Goal: Information Seeking & Learning: Check status

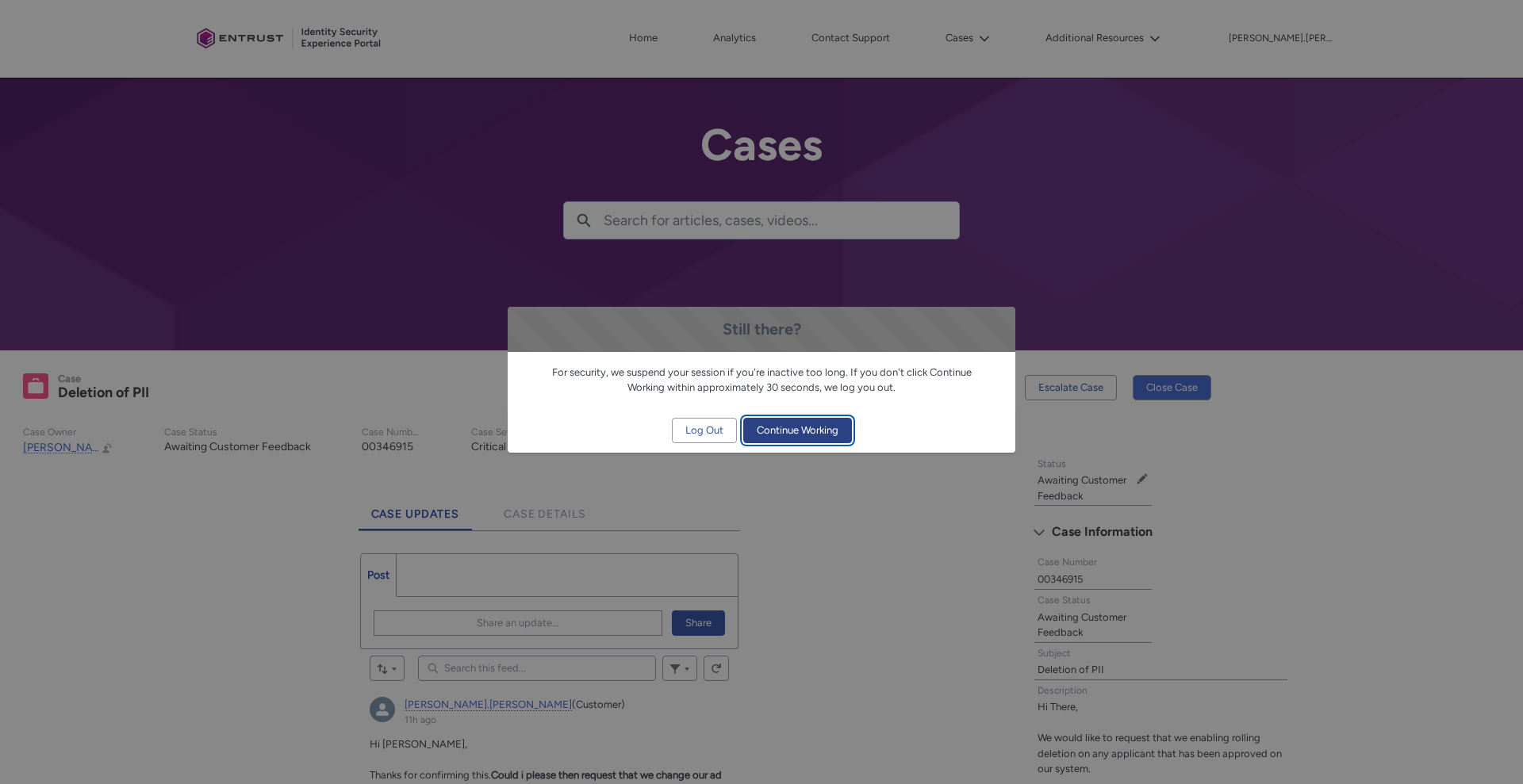
click at [792, 432] on span "Continue Working" at bounding box center [797, 431] width 81 height 24
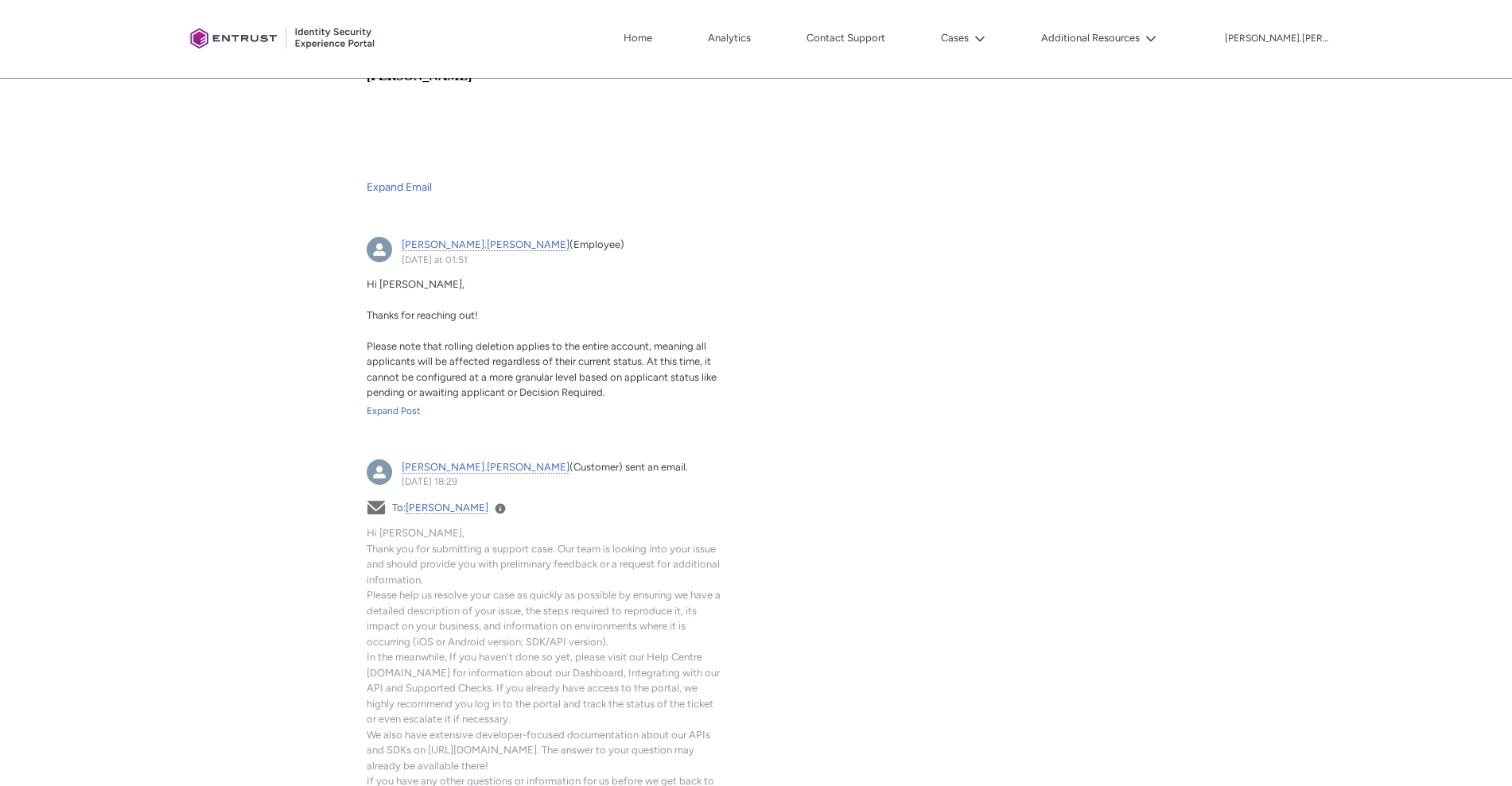
scroll to position [1336, 0]
click at [400, 416] on article "himanshu.rawat (Employee) Yesterday at 01:51 Actions for this Feed Item Hi Carl…" at bounding box center [545, 331] width 376 height 213
click at [399, 412] on div "Expand Post" at bounding box center [544, 407] width 357 height 14
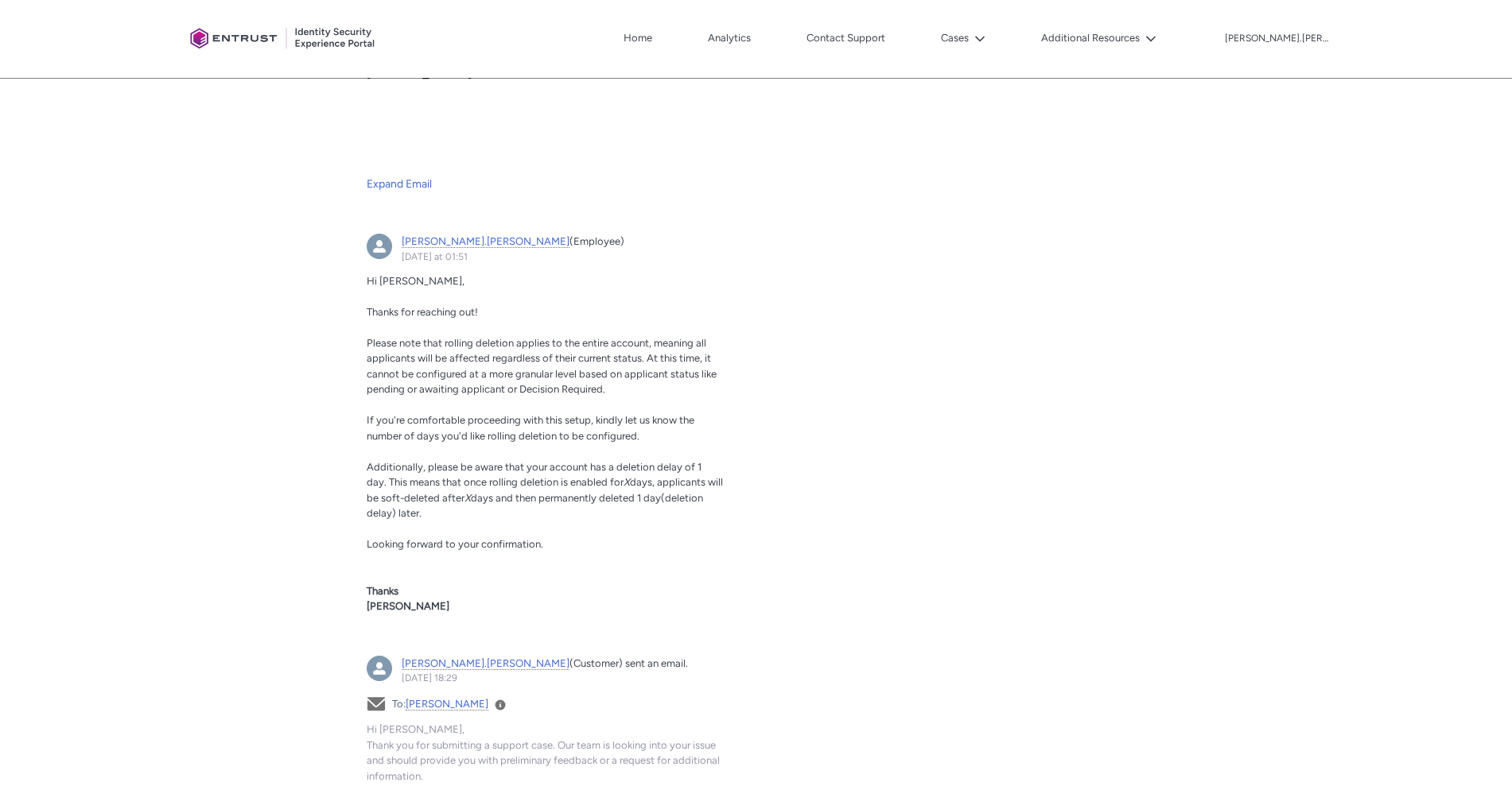
click at [575, 489] on p "Additionally, please be aware that your account has a deletion delay of 1 day. …" at bounding box center [544, 490] width 357 height 62
drag, startPoint x: 491, startPoint y: 425, endPoint x: 730, endPoint y: 453, distance: 240.6
click at [730, 453] on article "himanshu.rawat (Employee) Yesterday at 01:51 Actions for this Feed Item Hi Carl…" at bounding box center [545, 430] width 376 height 412
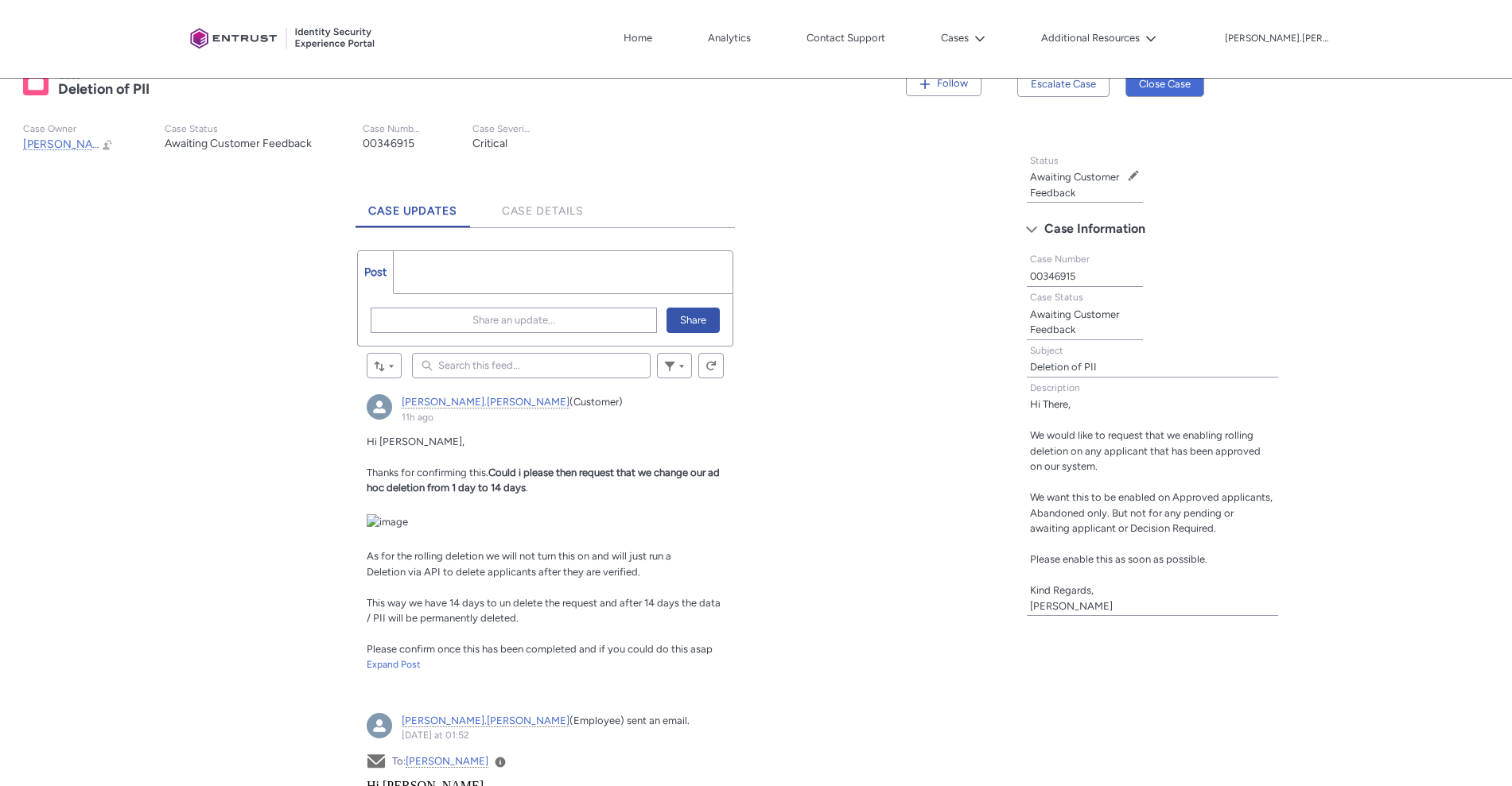
scroll to position [1, 0]
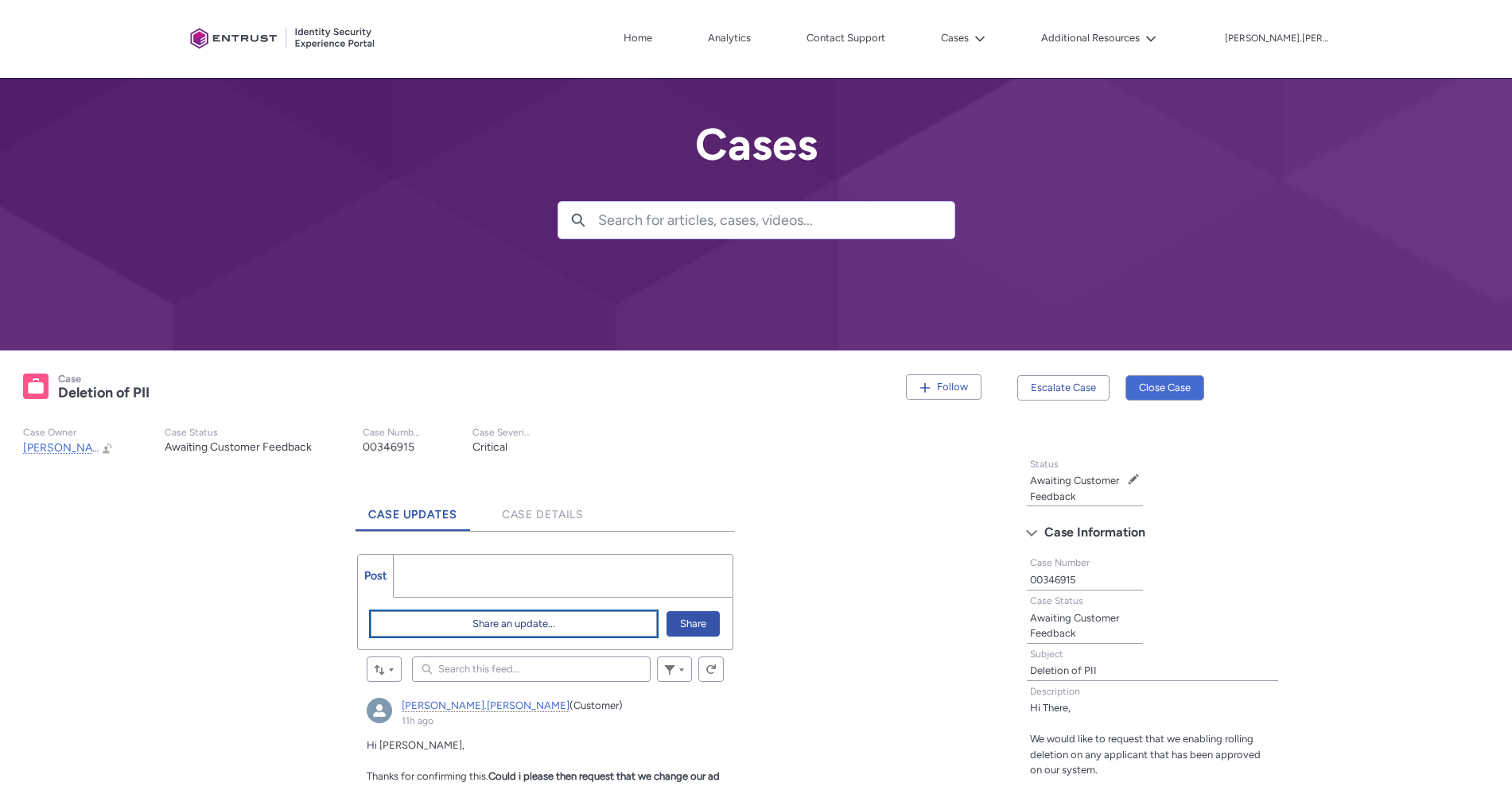
click at [497, 624] on span "Share an update..." at bounding box center [513, 624] width 83 height 24
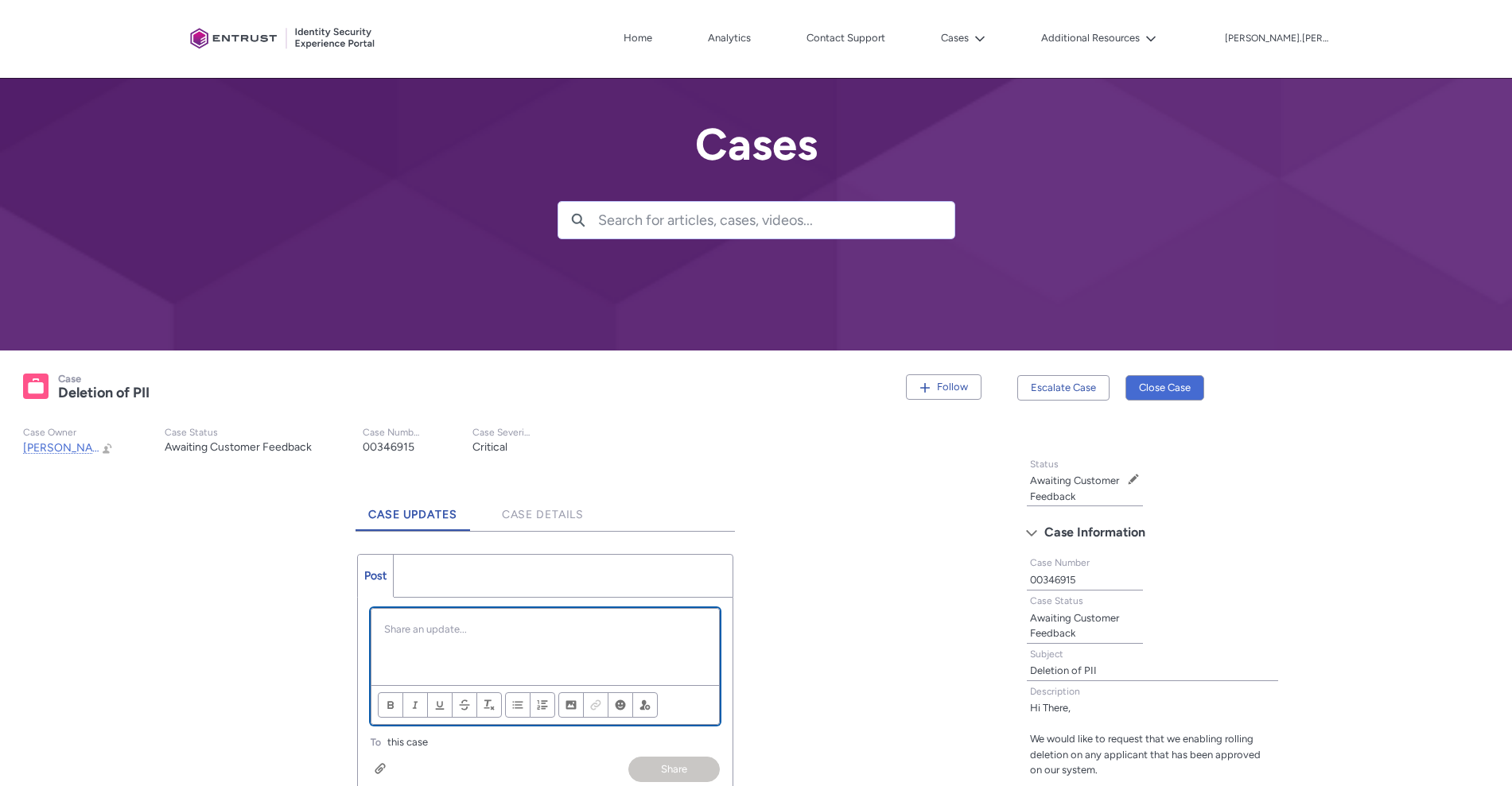
scroll to position [0, 0]
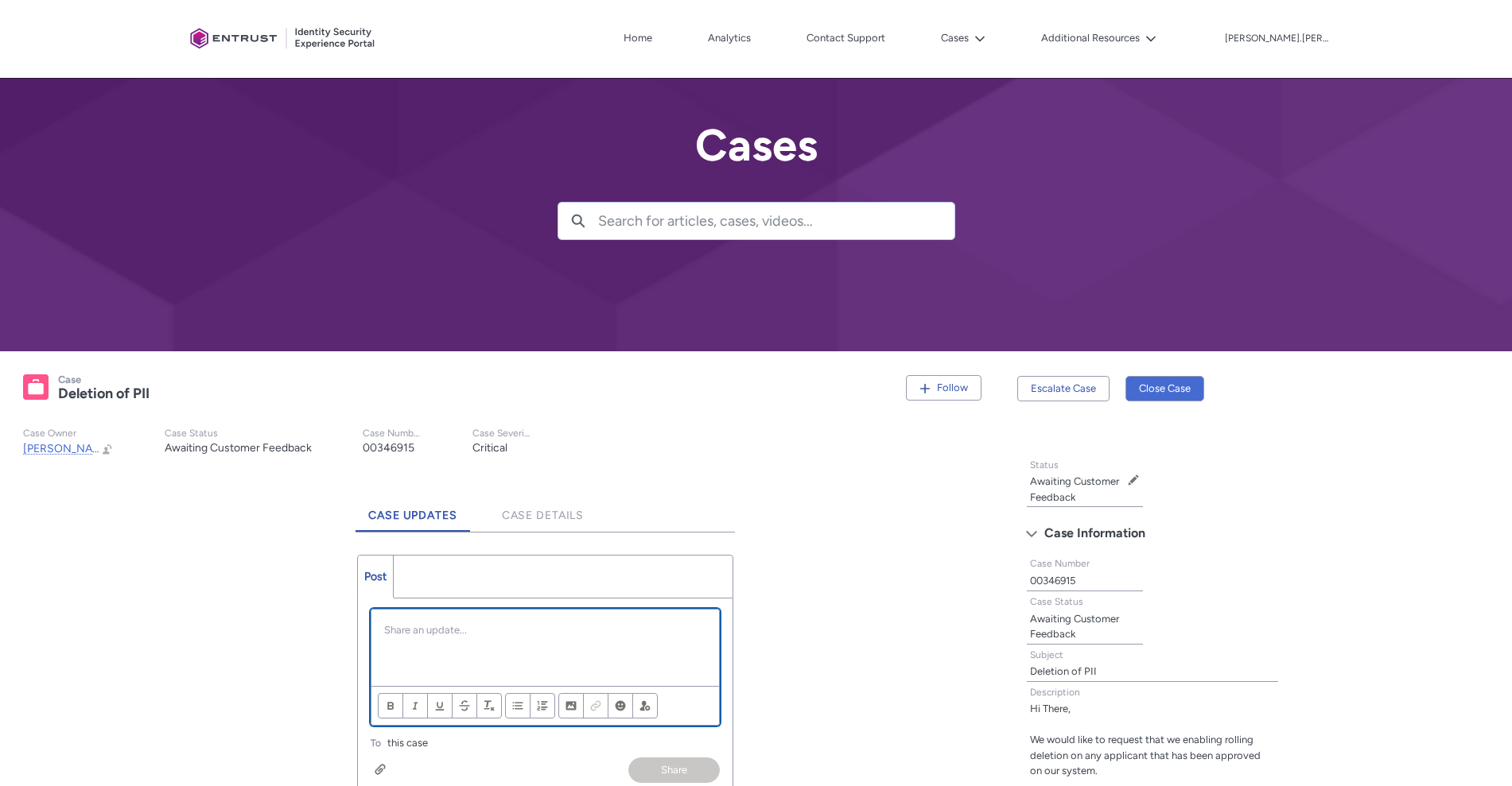
click at [484, 641] on div "Chatter Publisher" at bounding box center [545, 648] width 348 height 76
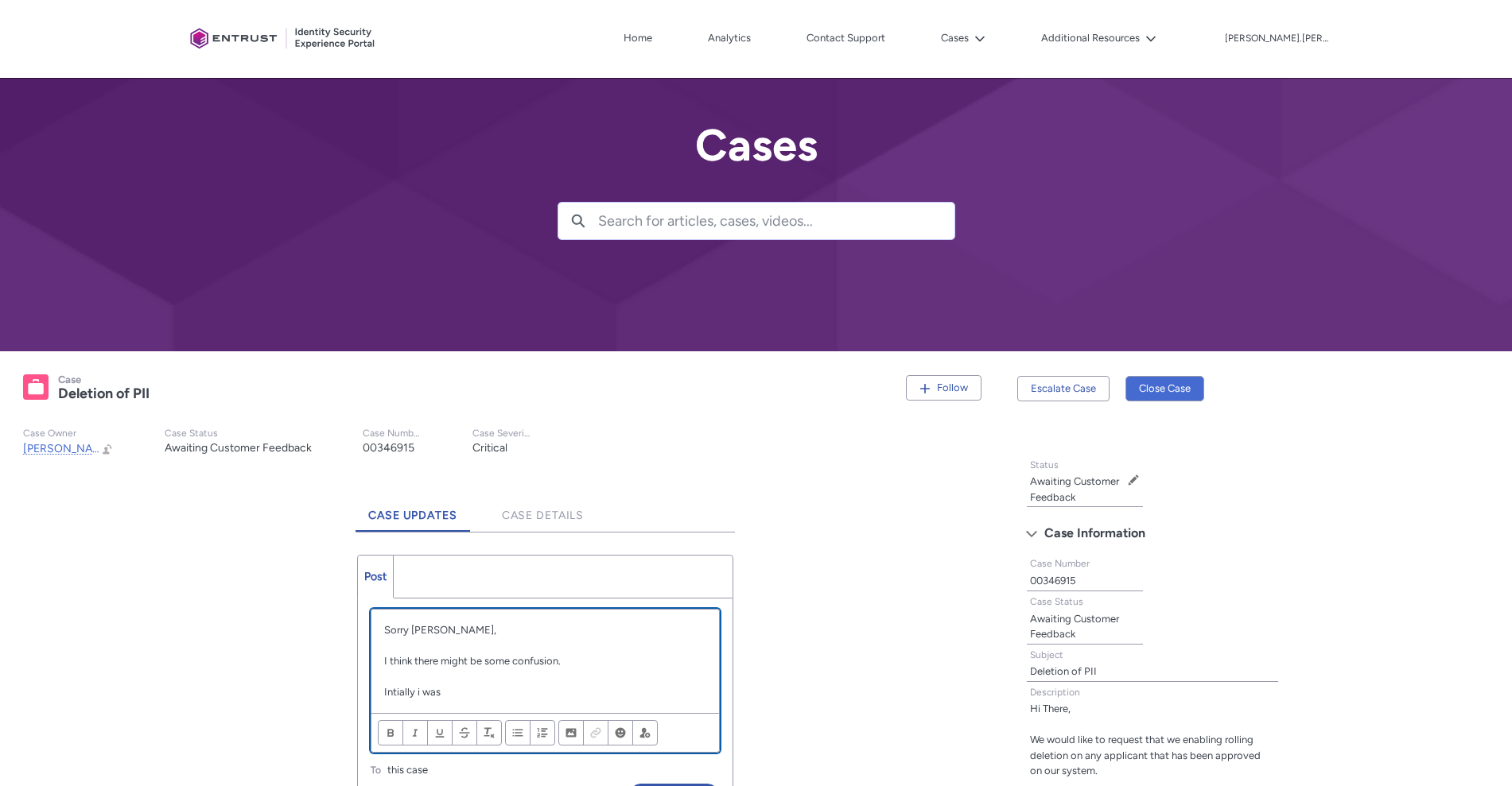
click at [408, 692] on p "Intially i was" at bounding box center [544, 691] width 322 height 16
click at [411, 691] on p "Intially i was" at bounding box center [544, 691] width 322 height 16
click at [469, 681] on p "Chatter Publisher" at bounding box center [544, 677] width 322 height 16
click at [454, 691] on p "Initially i was" at bounding box center [544, 691] width 322 height 16
click at [594, 691] on p "Initially i was requesting information about" at bounding box center [544, 691] width 322 height 16
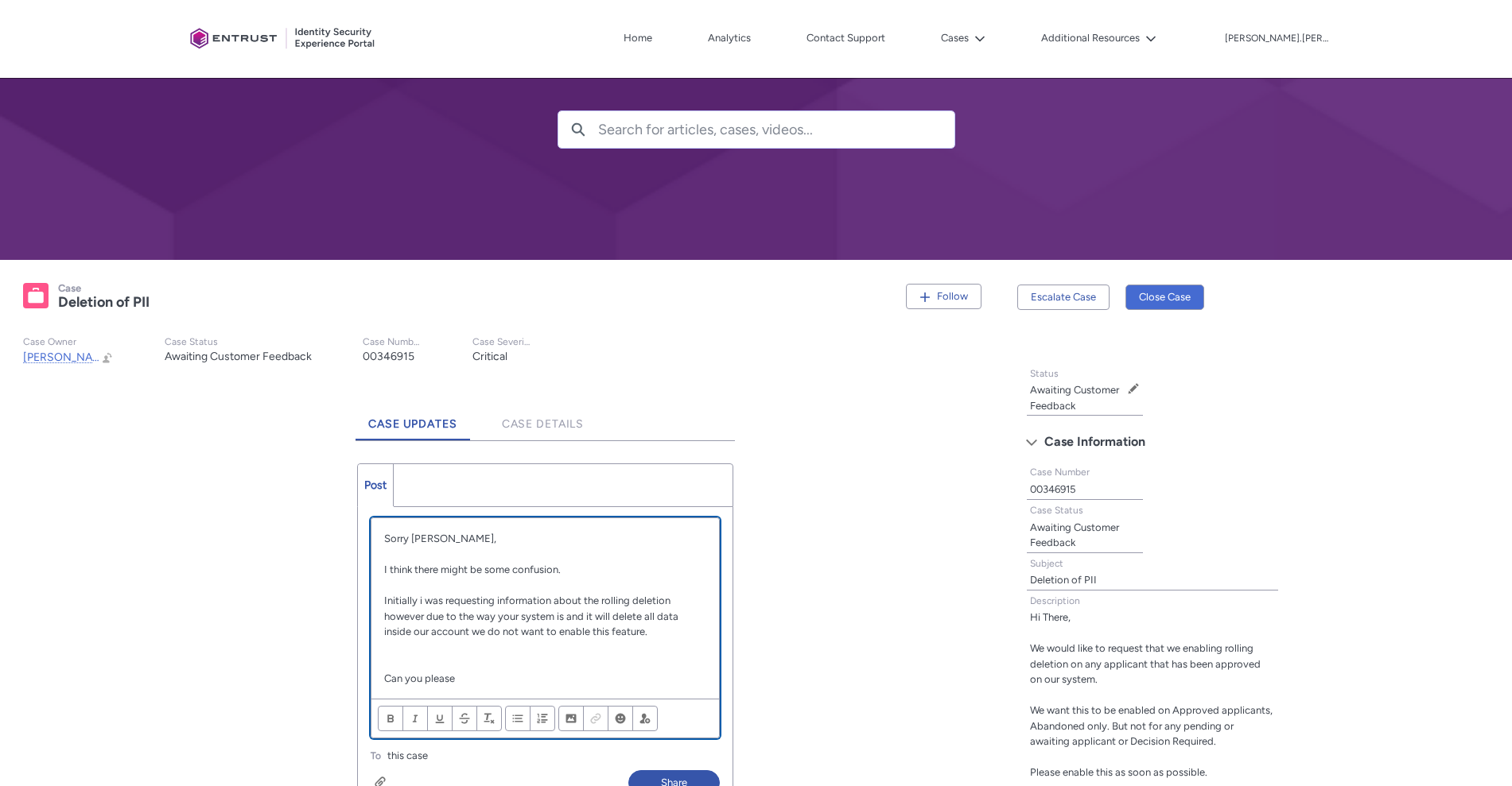
scroll to position [133, 0]
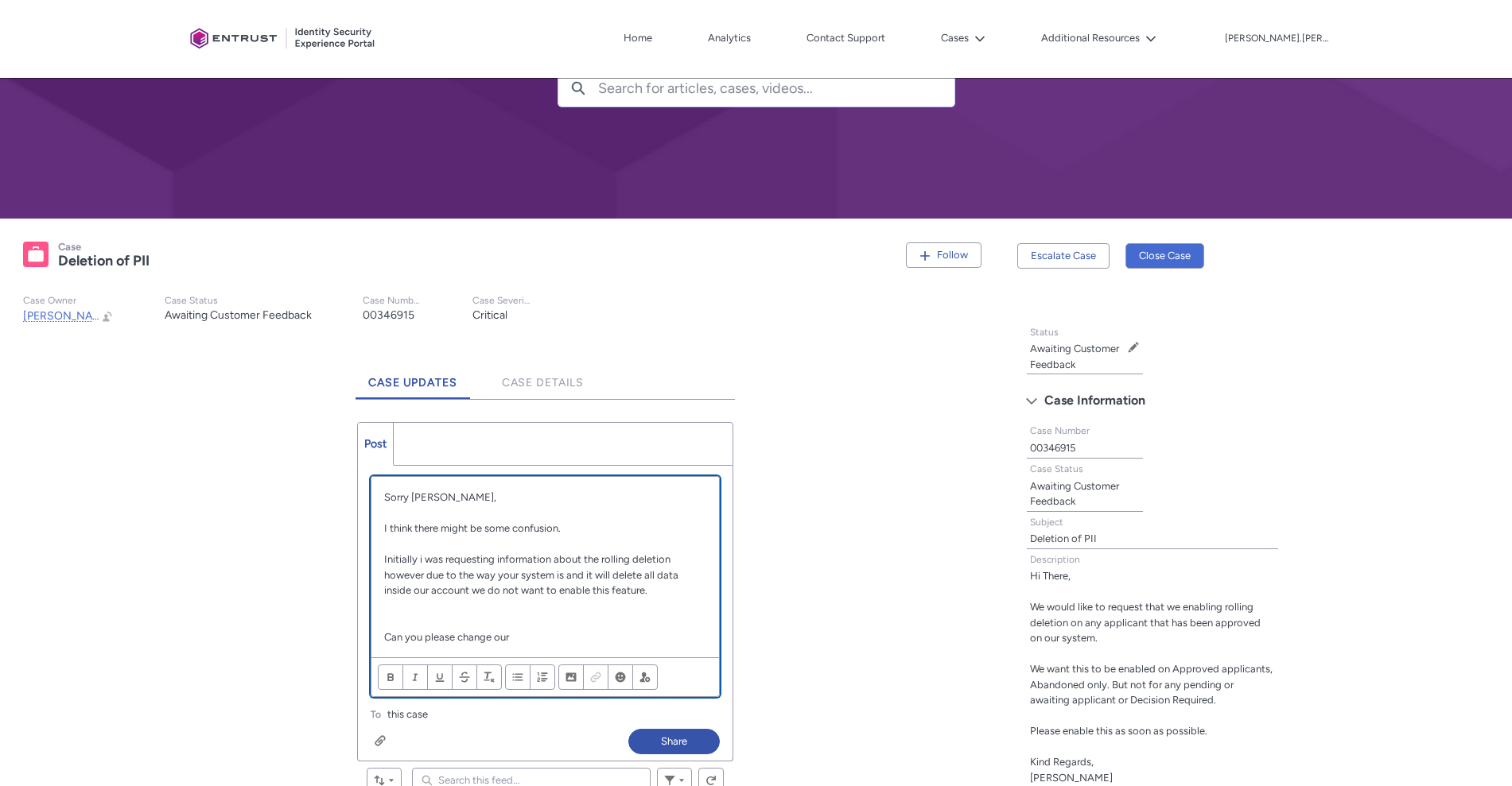
click at [556, 641] on p "Can you please change our" at bounding box center [544, 637] width 322 height 16
drag, startPoint x: 448, startPoint y: 652, endPoint x: 385, endPoint y: 629, distance: 67.1
click at [385, 629] on p "Can you please change our ad hoc deletion rate from 1 day to 14 days" at bounding box center [544, 637] width 322 height 16
click at [385, 631] on strong "Can you please change our ad hoc deletion rate from 1 day to 14 days" at bounding box center [544, 637] width 322 height 12
click at [461, 657] on div "Sorry Himanshu, I think there might be some confusion. Initially i was requesti…" at bounding box center [545, 567] width 348 height 181
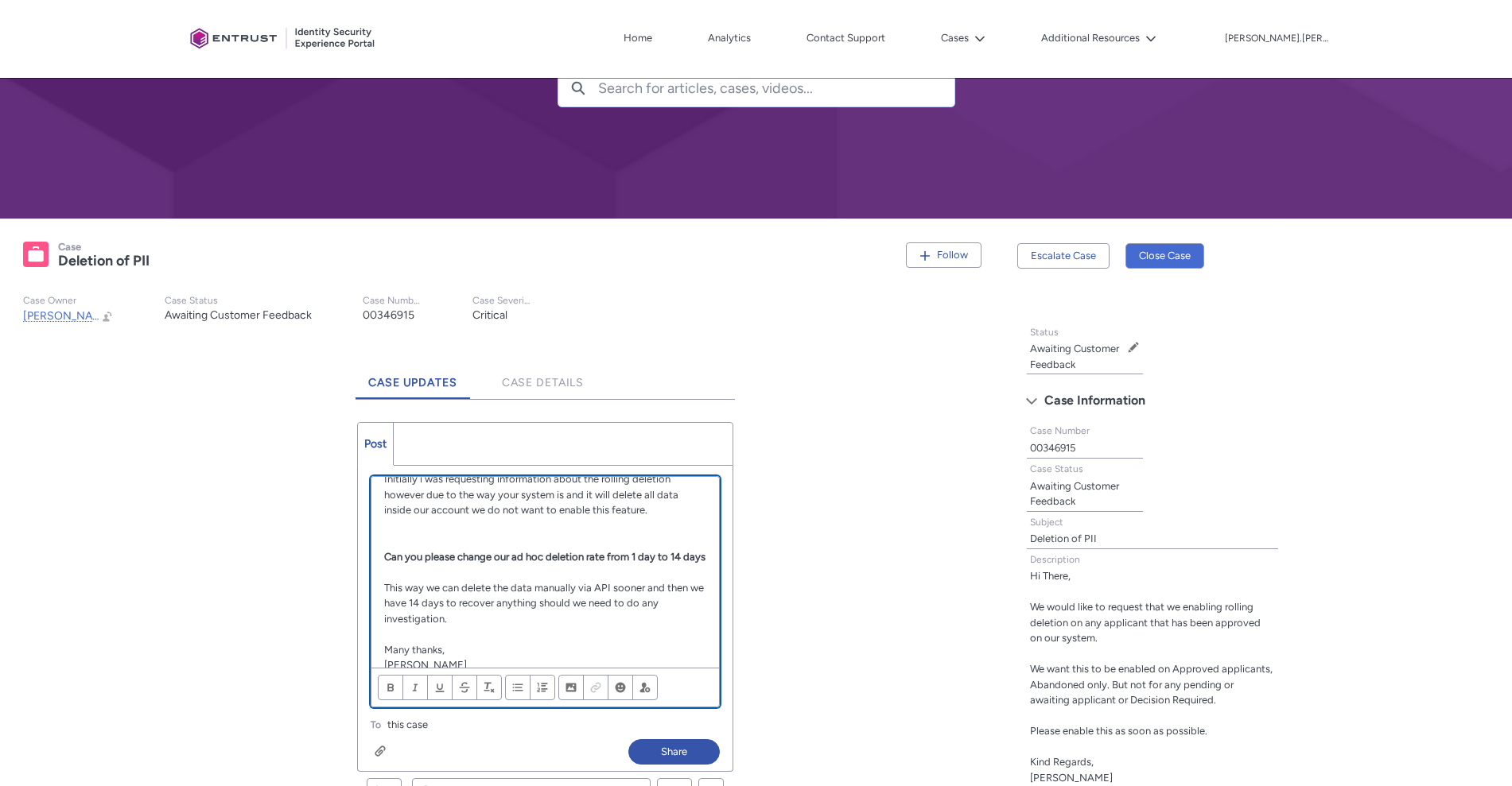
scroll to position [72, 0]
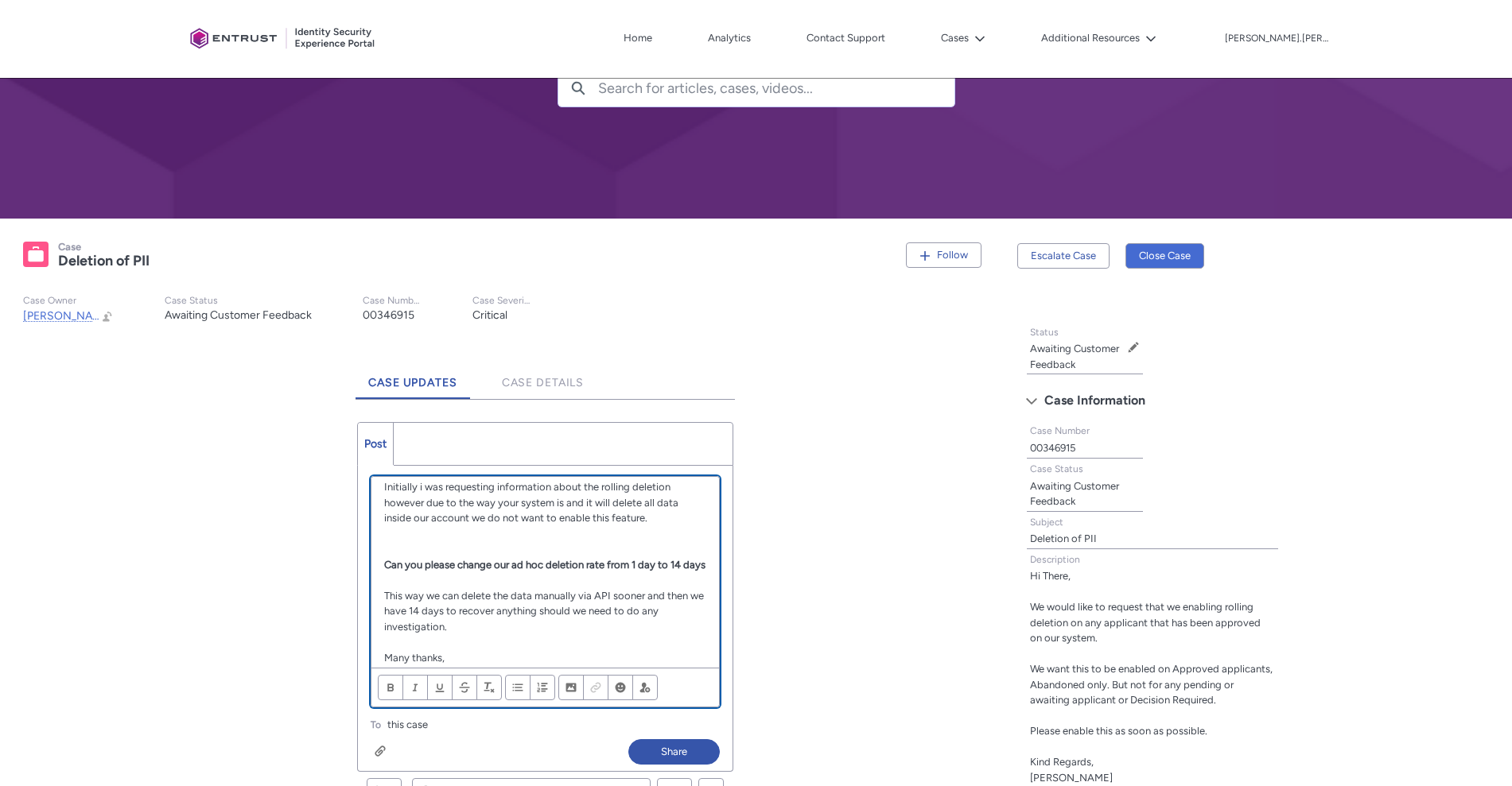
click at [656, 519] on p "Initially i was requesting information about the rolling deletion however due t…" at bounding box center [544, 502] width 322 height 47
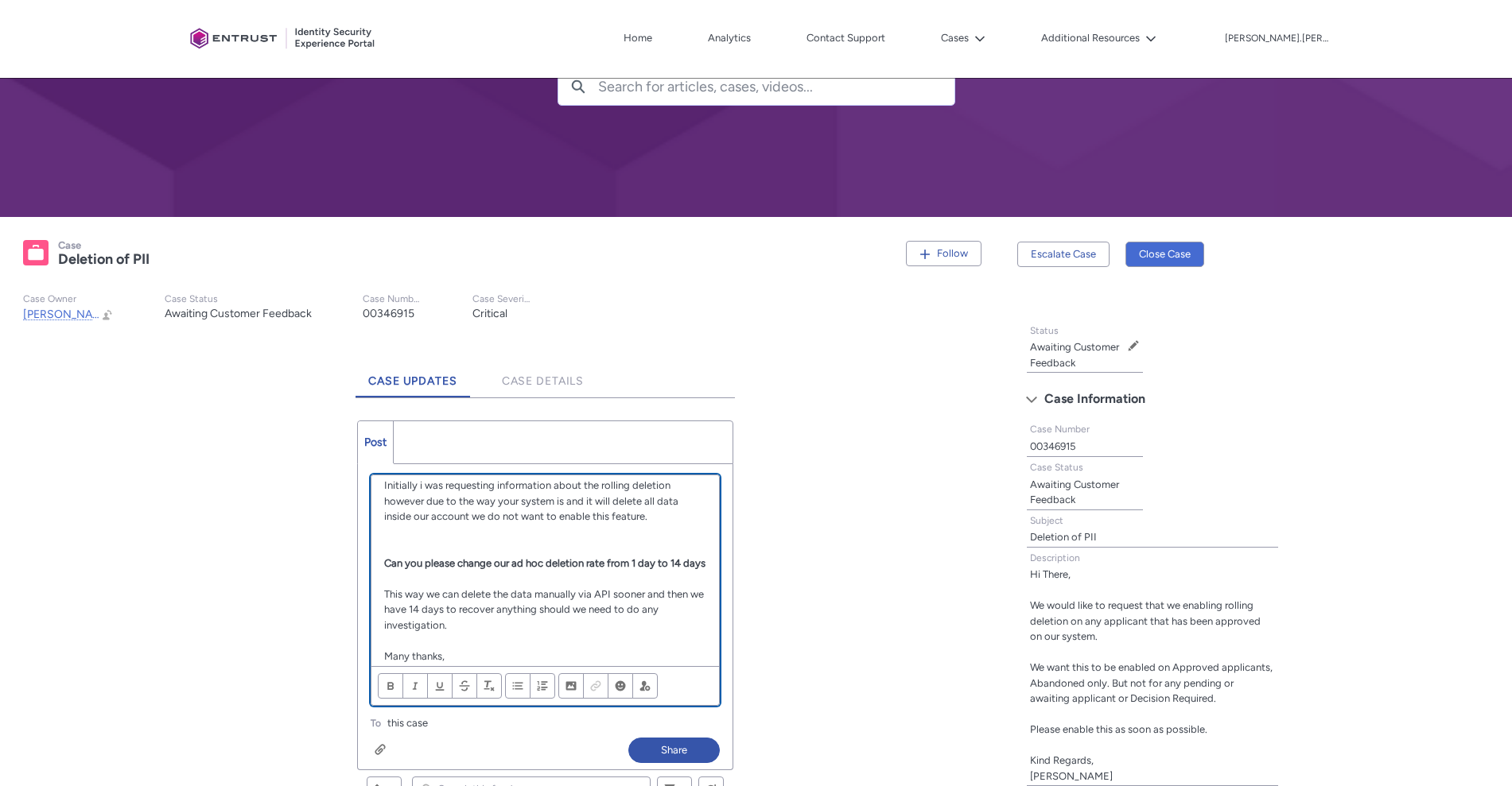
click at [656, 519] on p "Initially i was requesting information about the rolling deletion however due t…" at bounding box center [544, 501] width 322 height 47
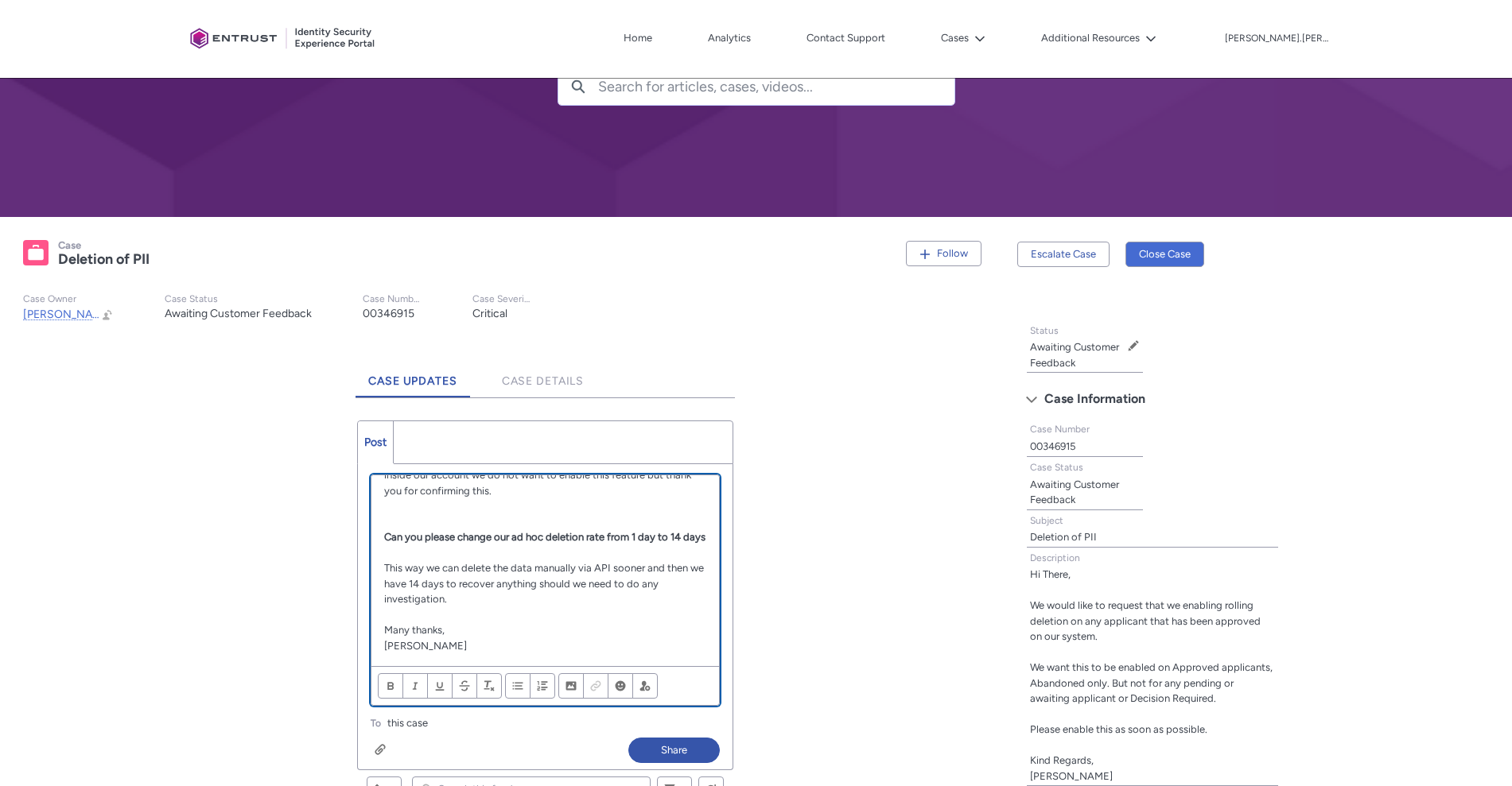
scroll to position [165, 0]
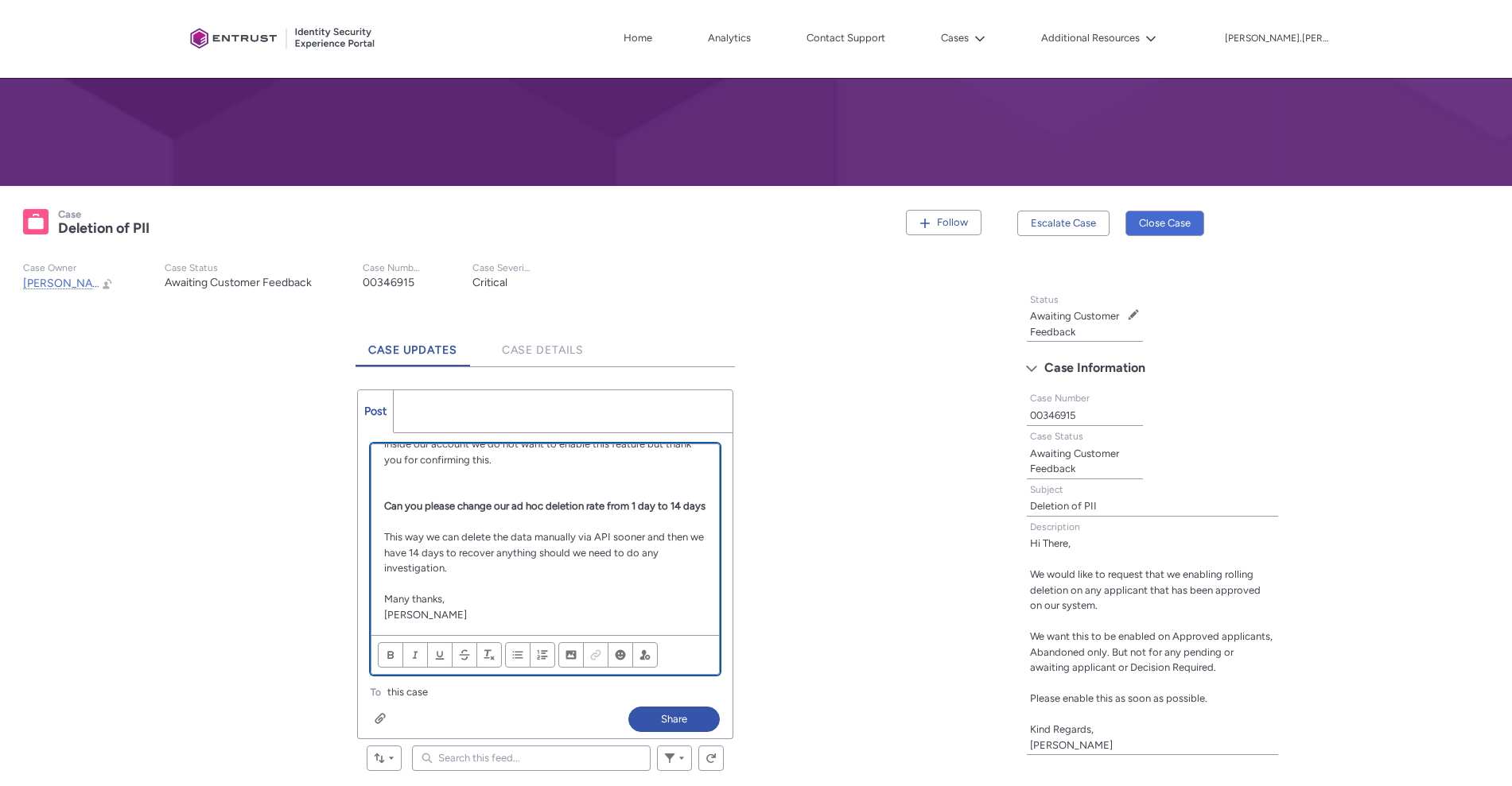
click at [419, 467] on p "Chatter Publisher" at bounding box center [544, 475] width 322 height 16
drag, startPoint x: 575, startPoint y: 488, endPoint x: 503, endPoint y: 491, distance: 72.1
click at [503, 491] on p "What i would like setup is Can you please change our ad hoc deletion rate from …" at bounding box center [544, 498] width 322 height 31
click at [577, 501] on p "What i would like setup is Can you please change our ad hoc deletion rate from …" at bounding box center [544, 498] width 322 height 31
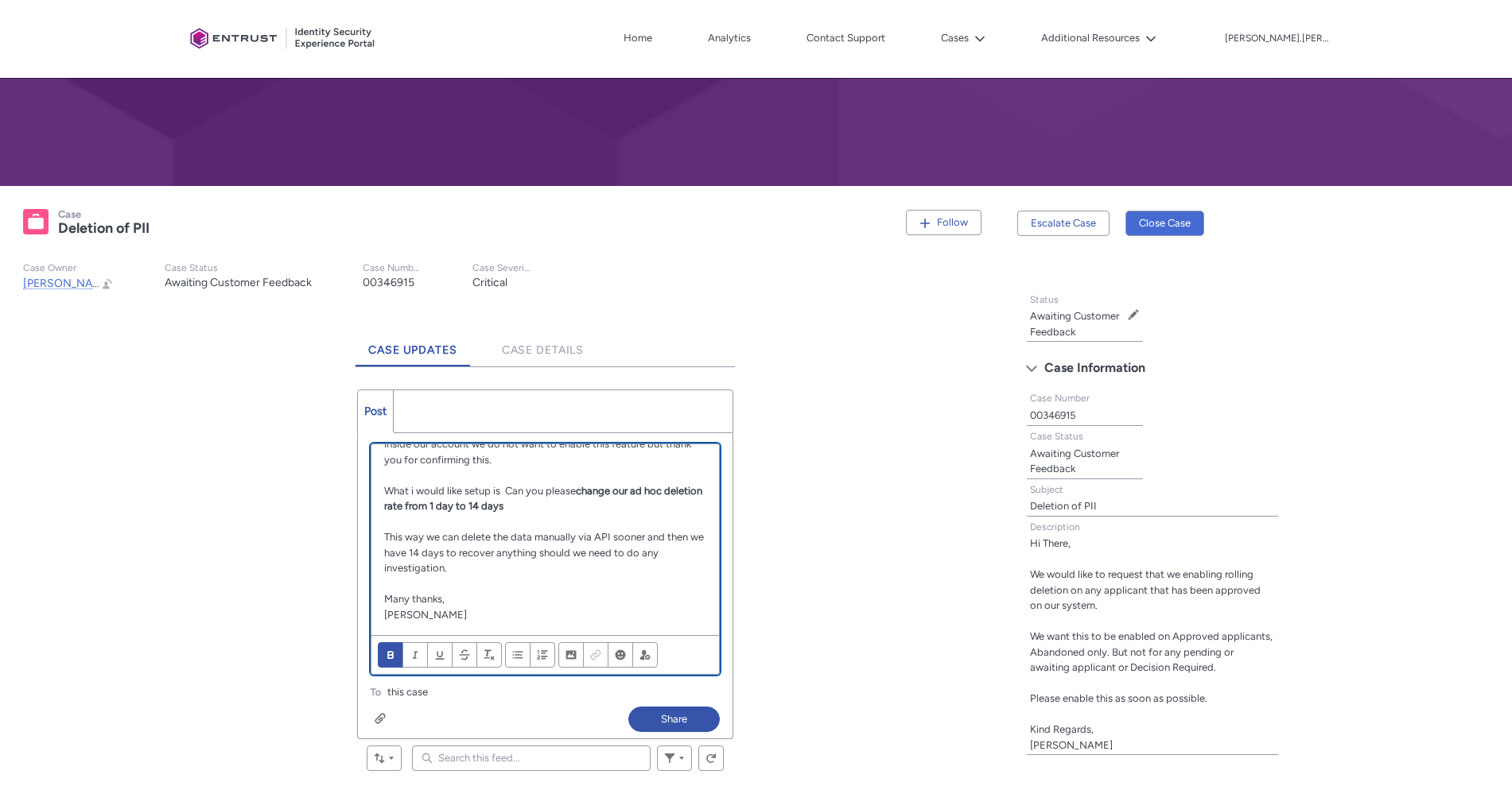
click at [577, 501] on p "What i would like setup is Can you please change our ad hoc deletion rate from …" at bounding box center [544, 498] width 322 height 31
click at [518, 492] on p "What i would like setup is Can you please change our ad hoc deletion rate from …" at bounding box center [544, 498] width 322 height 31
click at [565, 506] on p "What i would like setup is can you please change our ad hoc deletion rate from …" at bounding box center [544, 498] width 322 height 31
click at [651, 573] on p "This way we can delete the data manually via API sooner and then we have 14 day…" at bounding box center [544, 552] width 322 height 47
click at [415, 541] on p "This way we can delete the data manually via API sooner and then we have 14 day…" at bounding box center [544, 552] width 322 height 47
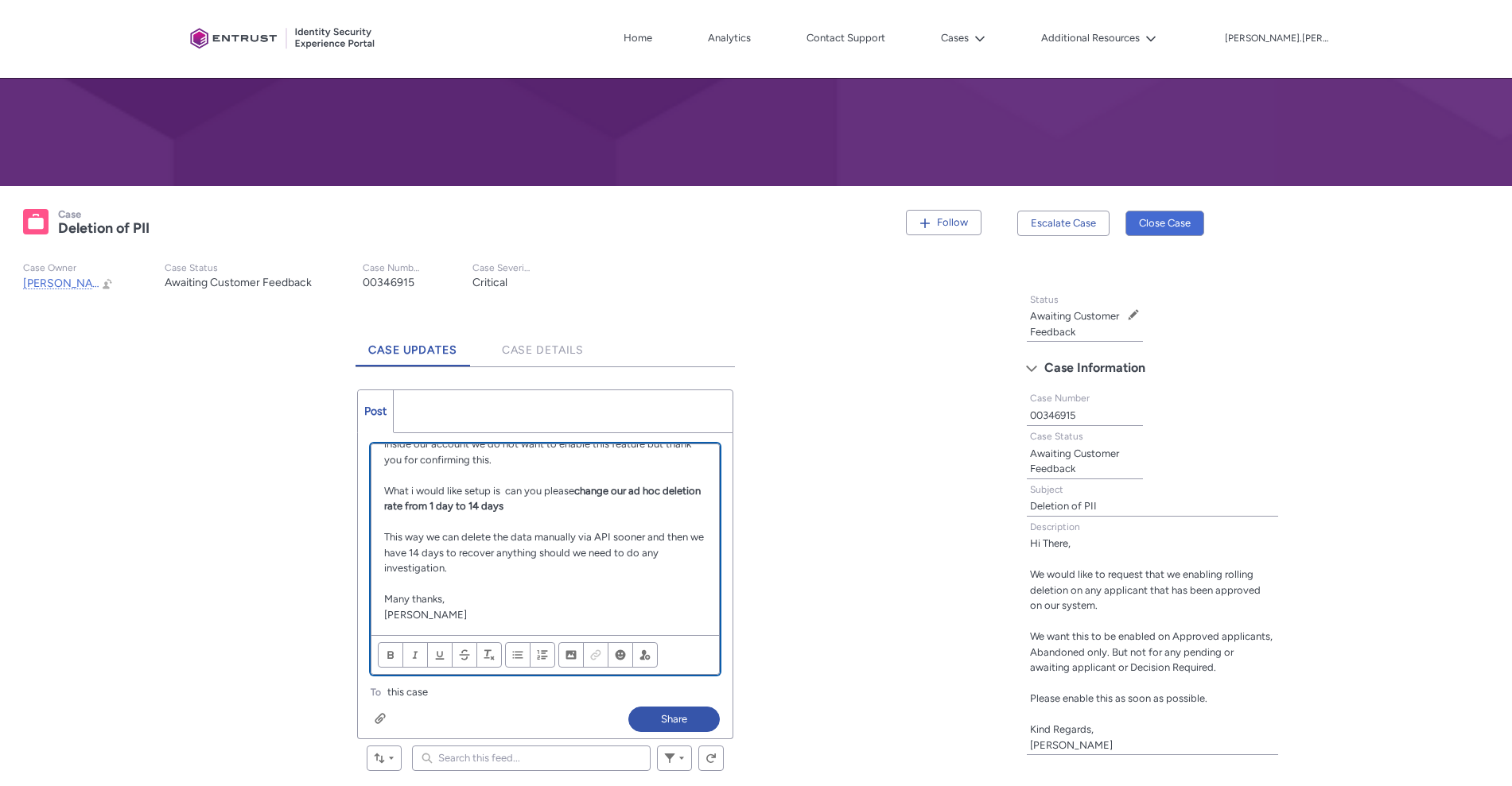
click at [720, 582] on div "Review the errors on this page. Share an update... Sorry Himanshu, I think ther…" at bounding box center [545, 566] width 375 height 266
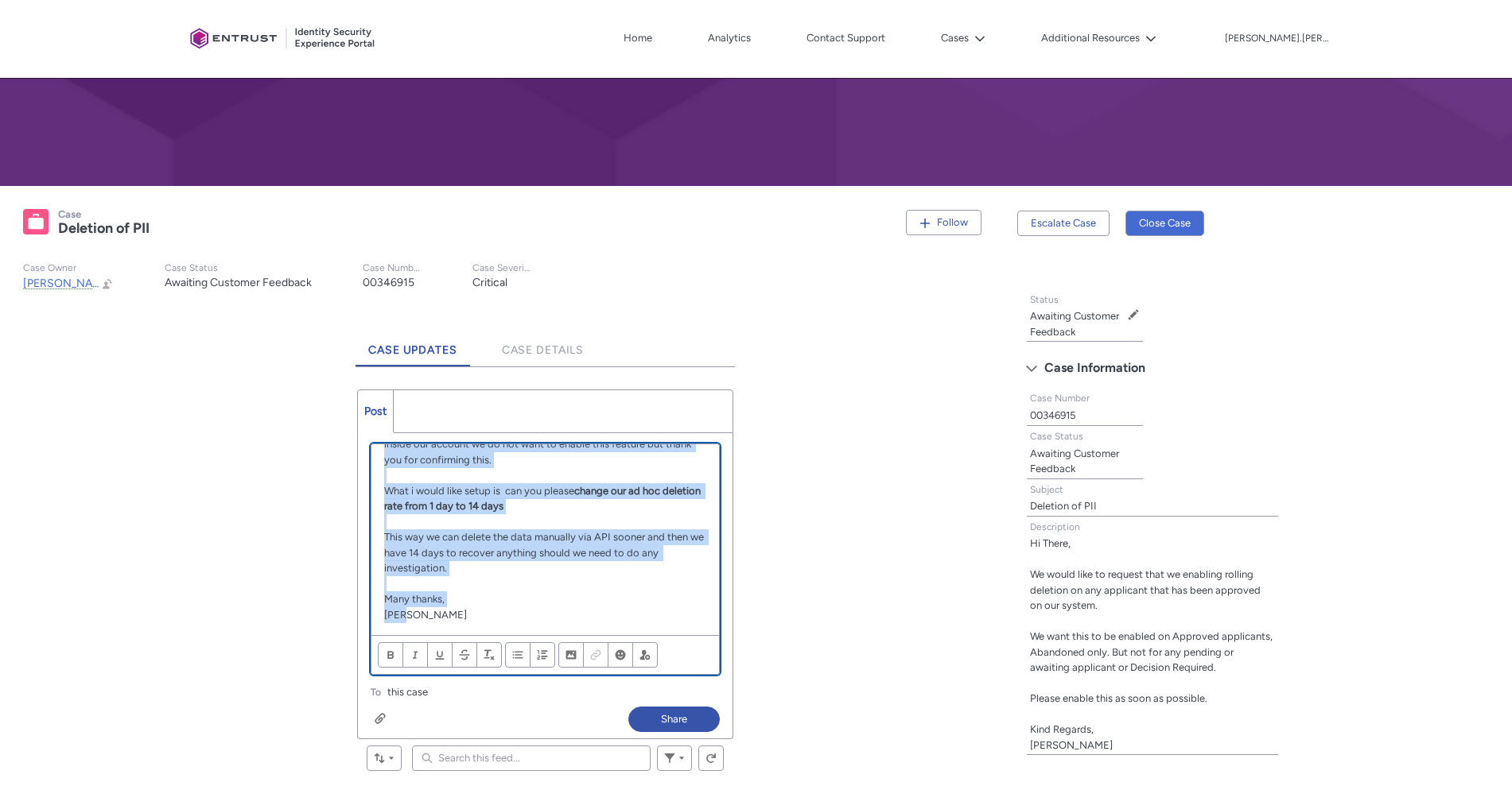
drag, startPoint x: 380, startPoint y: 455, endPoint x: 680, endPoint y: 632, distance: 348.3
click at [680, 632] on div "Sorry Himanshu, I think there might be some confusion. Initially i was requesti…" at bounding box center [545, 539] width 348 height 191
click at [614, 613] on p "Carl" at bounding box center [544, 615] width 322 height 16
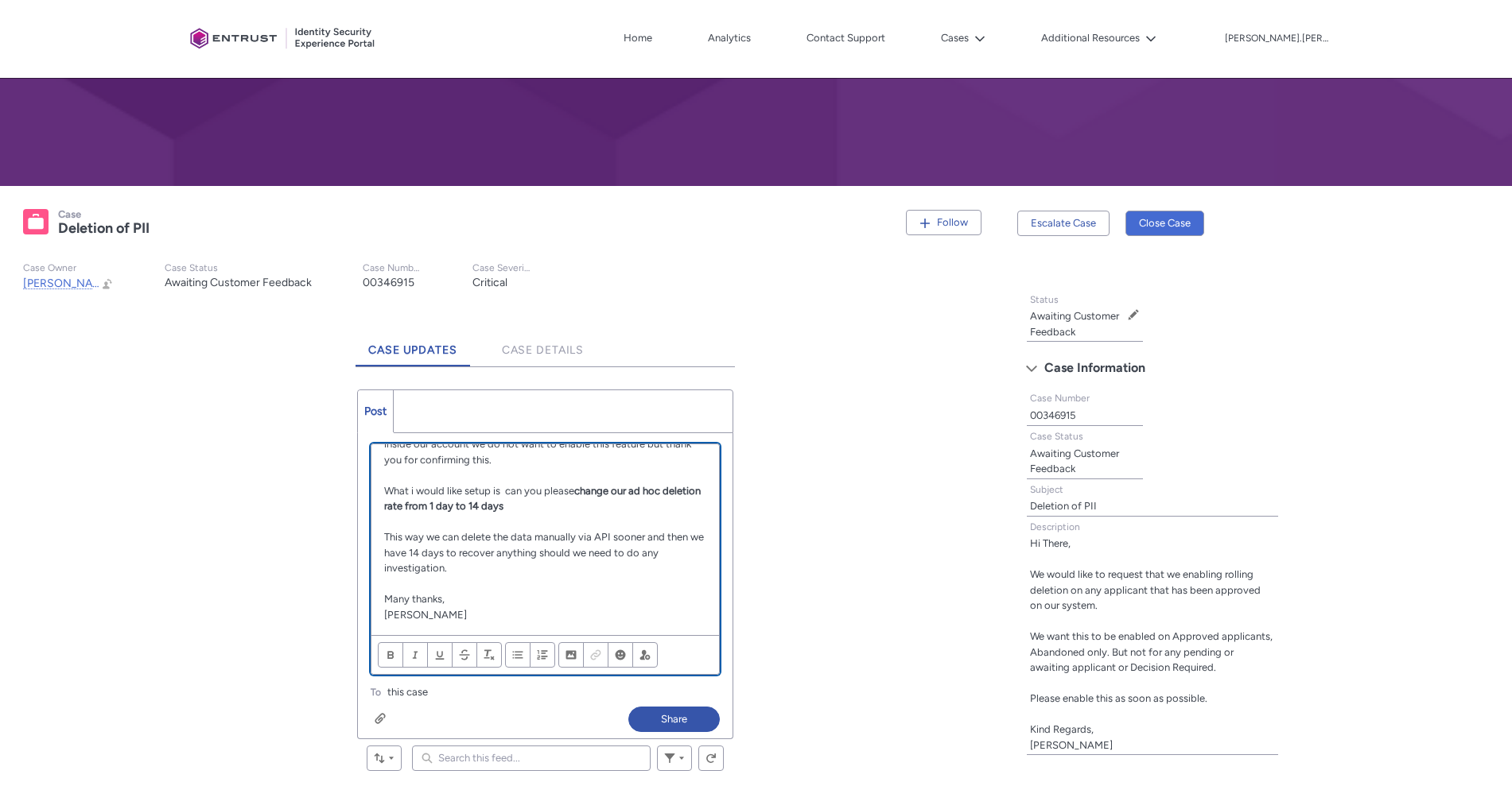
click at [691, 583] on div "Sorry Himanshu, I think there might be some confusion. Initially i was requesti…" at bounding box center [545, 539] width 348 height 191
drag, startPoint x: 691, startPoint y: 583, endPoint x: 479, endPoint y: 600, distance: 212.7
click at [479, 600] on p "Many thanks," at bounding box center [544, 599] width 322 height 16
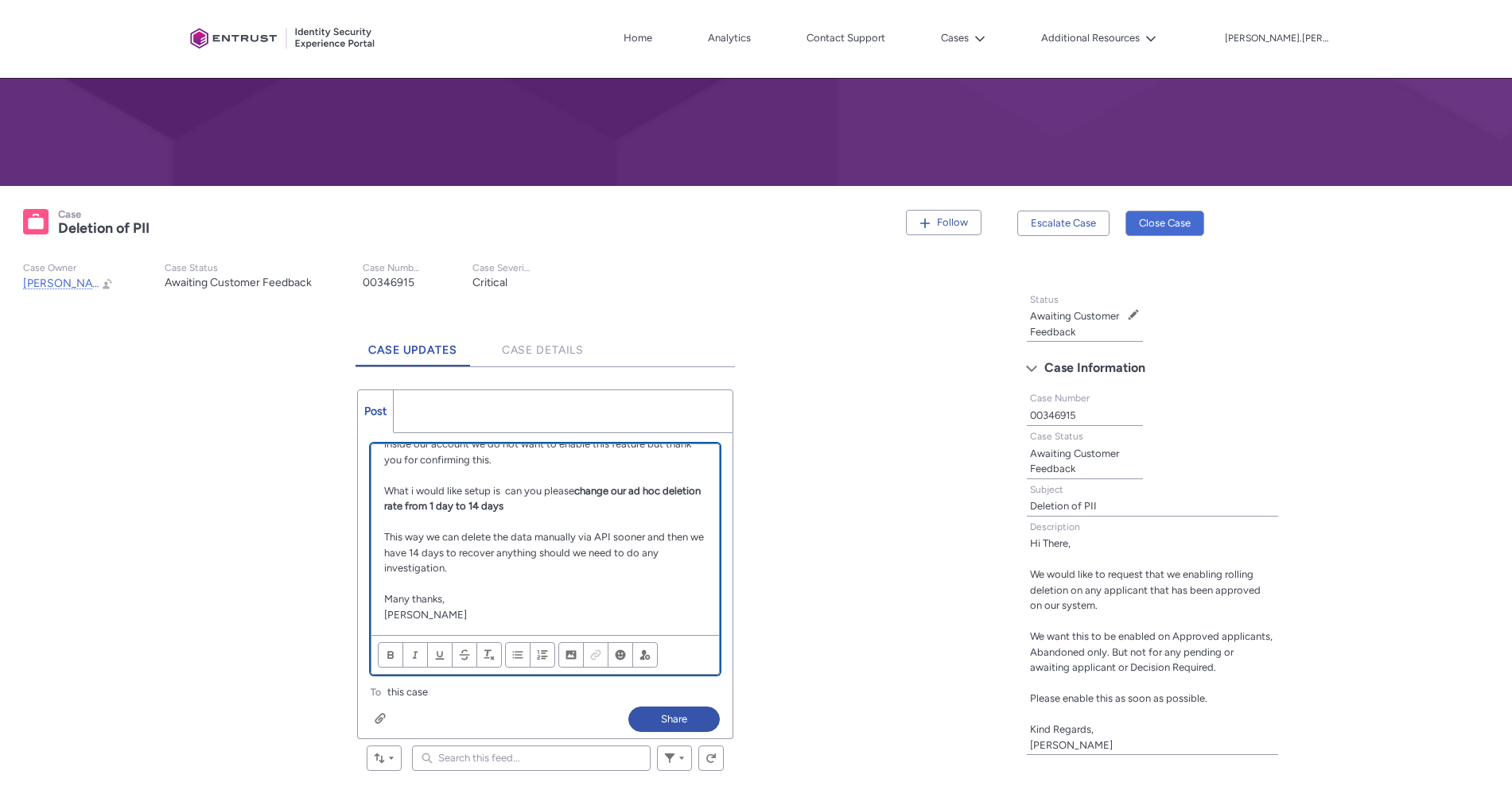
drag, startPoint x: 726, startPoint y: 612, endPoint x: 638, endPoint y: 605, distance: 88.3
click at [638, 605] on p "Many thanks," at bounding box center [544, 599] width 322 height 16
drag, startPoint x: 430, startPoint y: 531, endPoint x: 624, endPoint y: 571, distance: 198.1
click at [624, 571] on p "This way we can delete the data manually via API sooner and then we have 14 day…" at bounding box center [544, 552] width 322 height 47
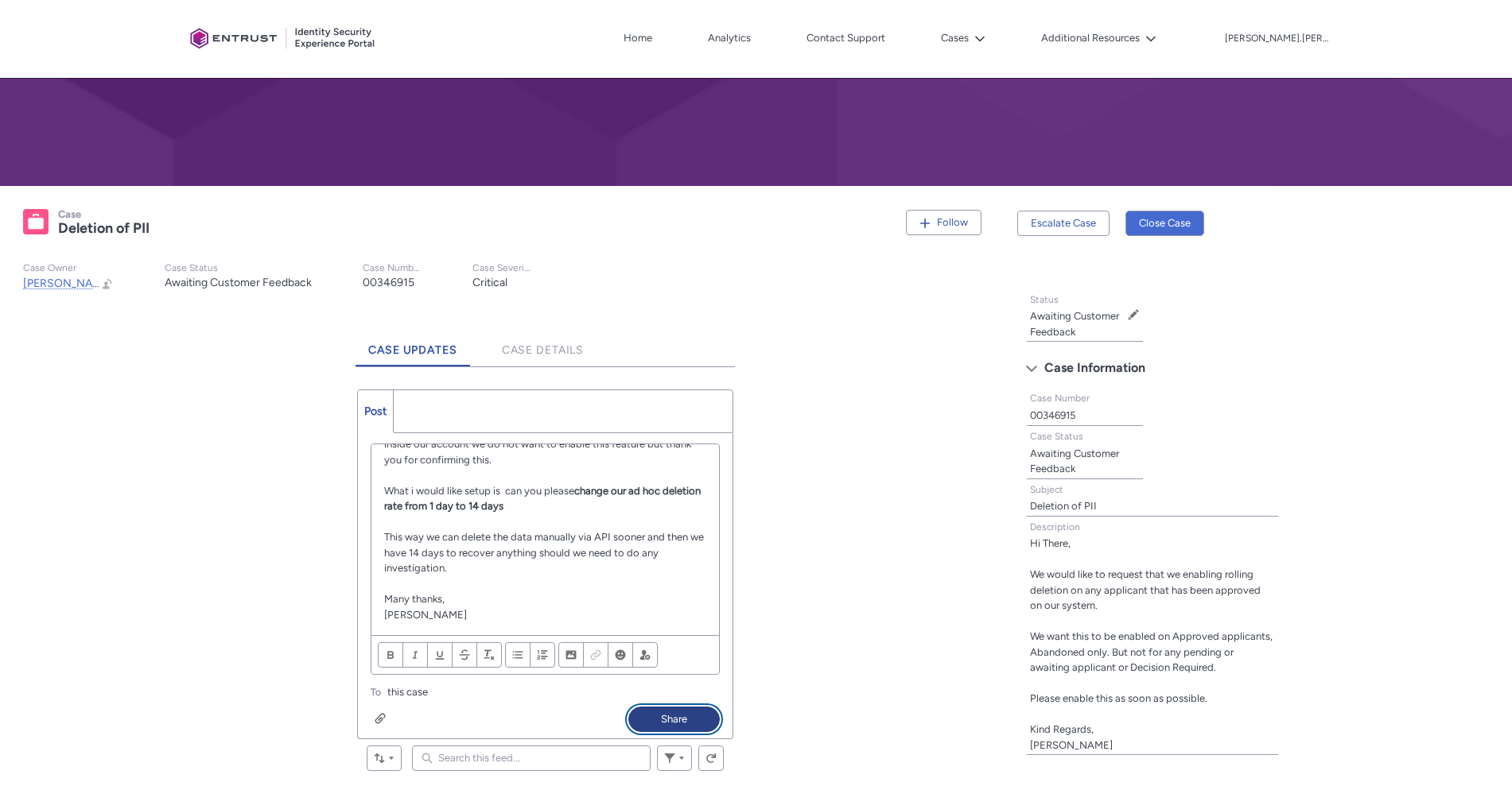
drag, startPoint x: 681, startPoint y: 716, endPoint x: 667, endPoint y: 617, distance: 100.0
click at [667, 617] on div "Review the errors on this page. Share an update... Sorry Himanshu, I think ther…" at bounding box center [545, 586] width 375 height 305
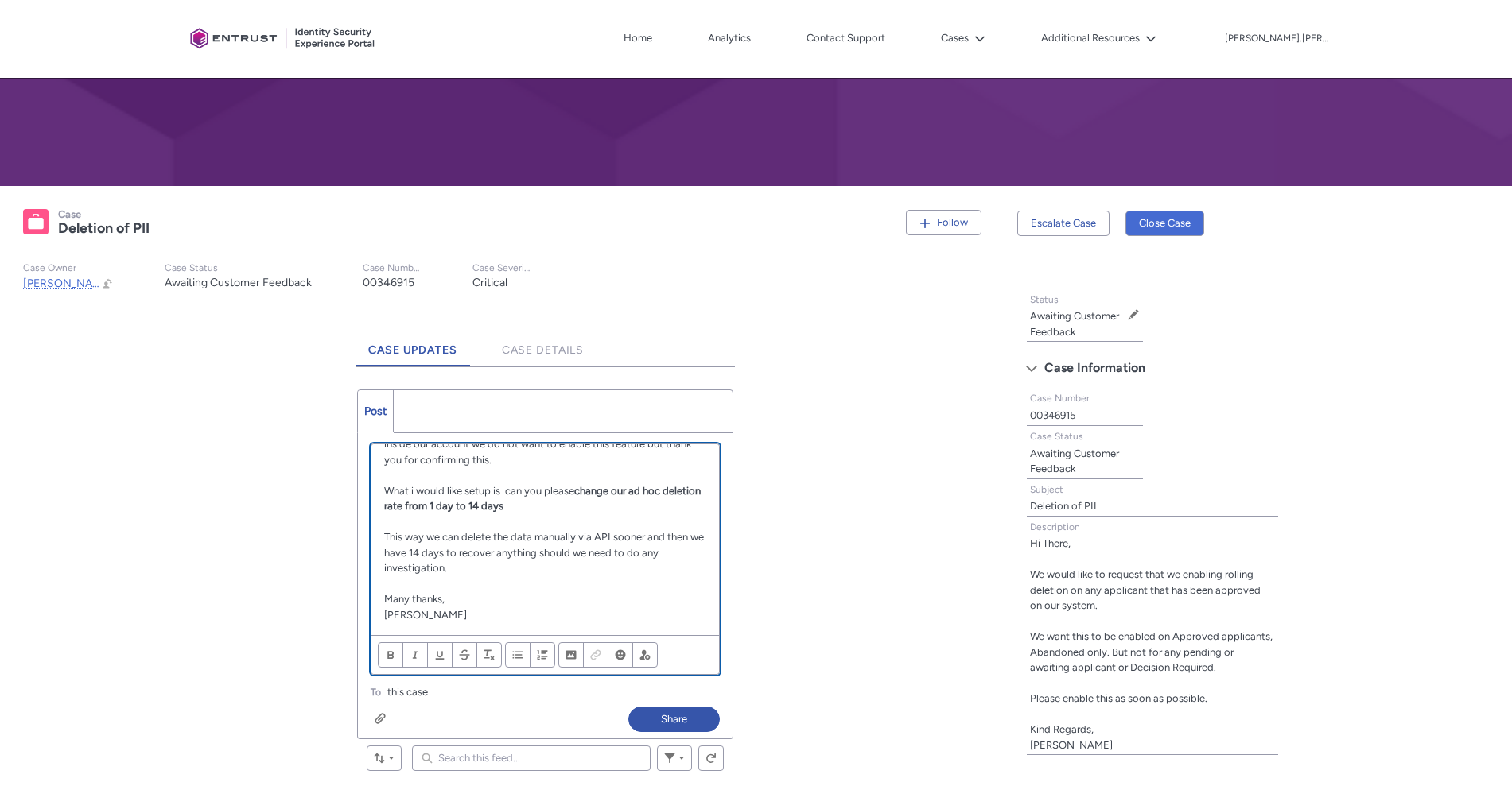
click at [502, 488] on p "What i would like setup is can you please change our ad hoc deletion rate from …" at bounding box center [544, 498] width 322 height 31
click at [503, 489] on p "What i would like setup is can you please change our ad hoc deletion rate from …" at bounding box center [544, 498] width 322 height 31
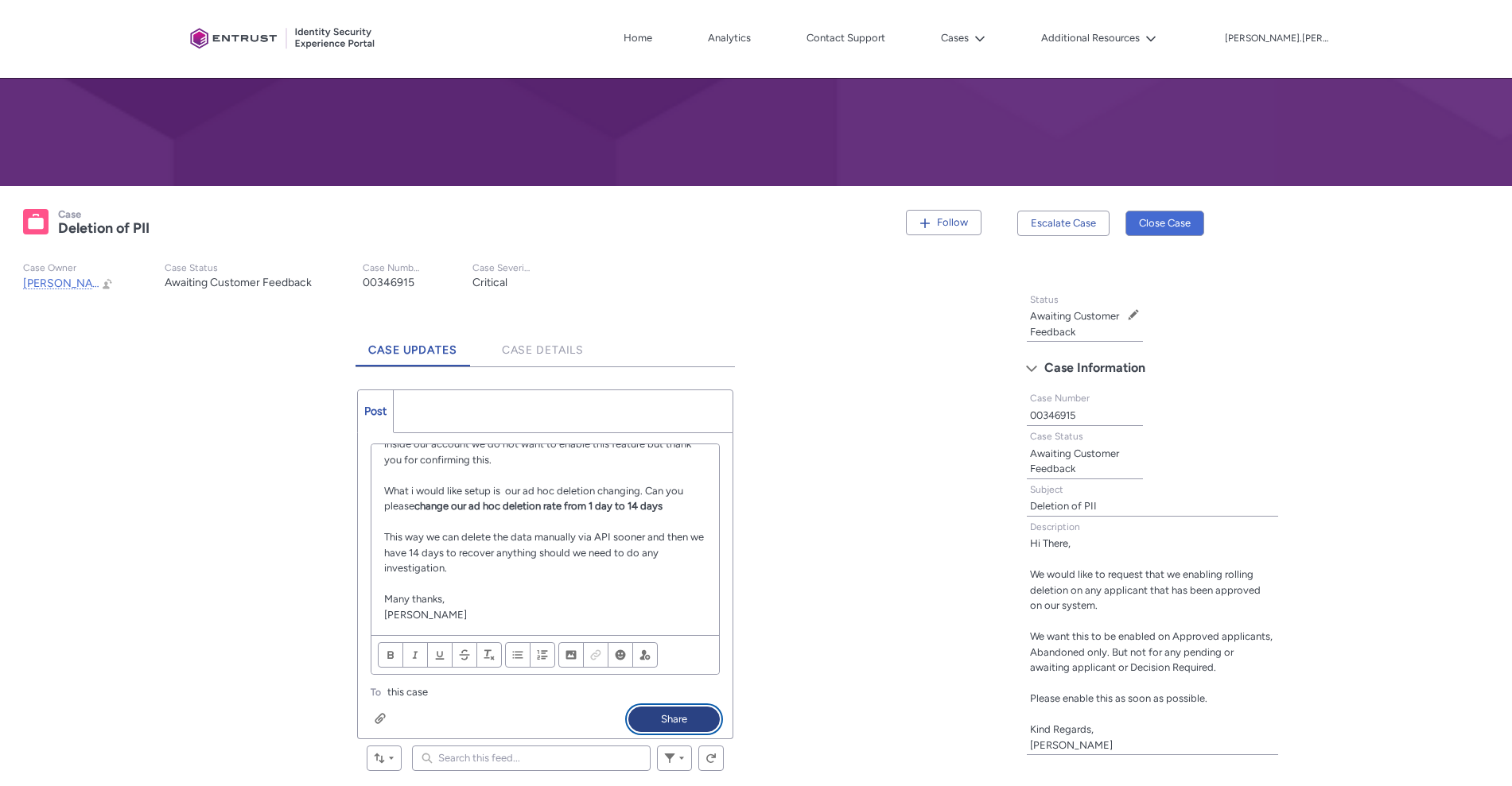
click at [684, 710] on button "Share" at bounding box center [674, 719] width 92 height 25
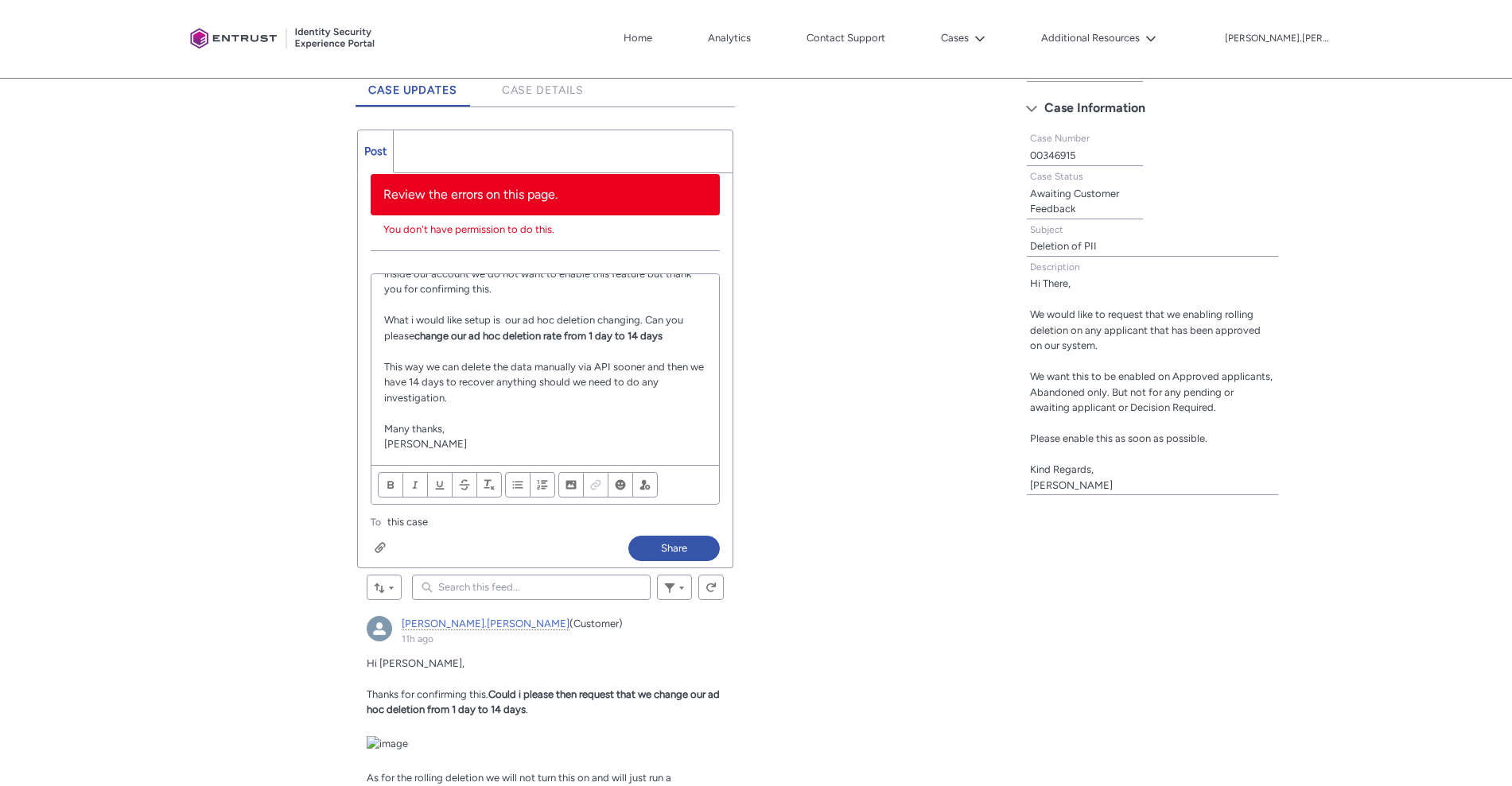
scroll to position [433, 0]
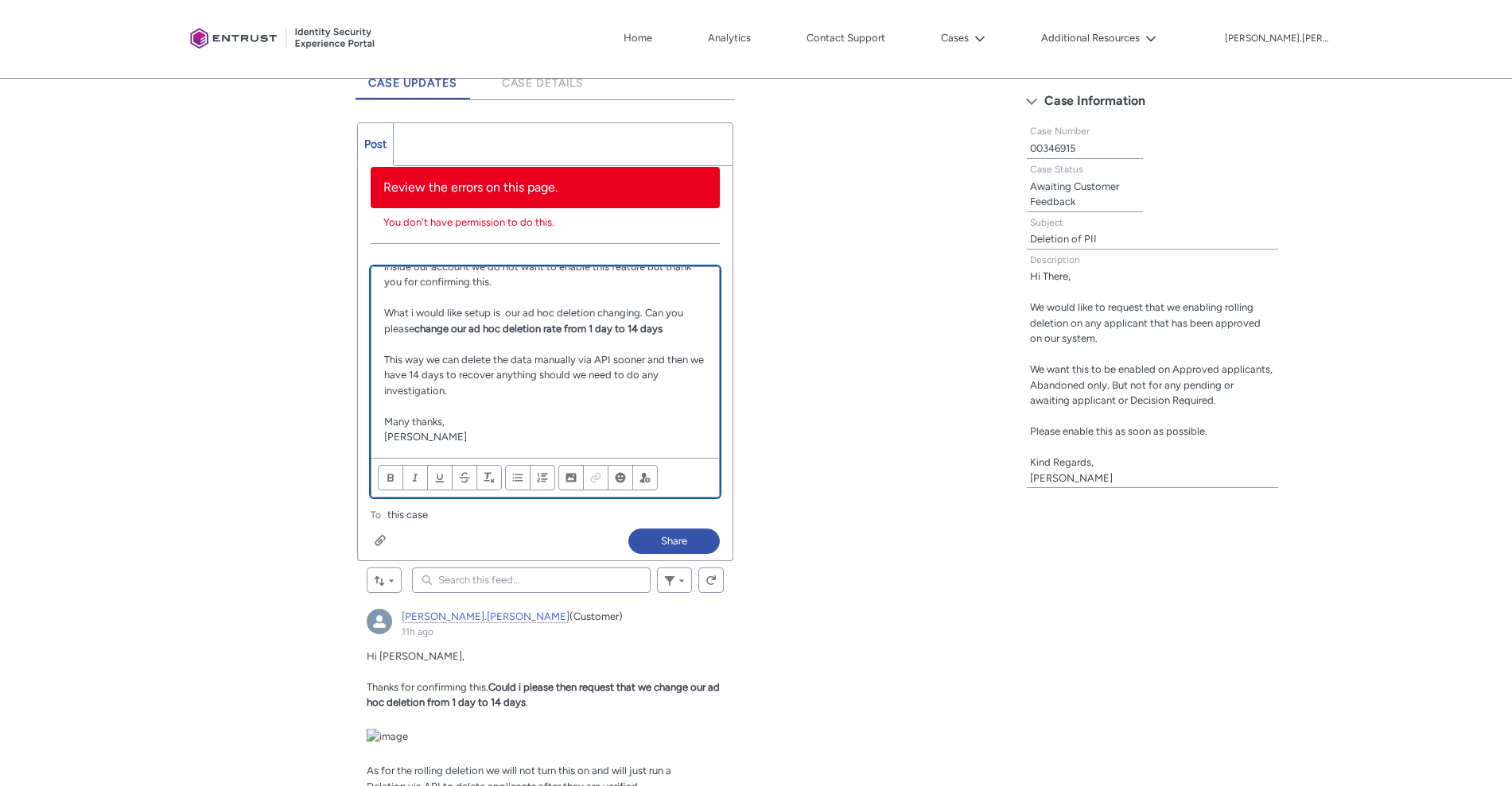
click at [470, 422] on p "Many thanks," at bounding box center [544, 422] width 322 height 16
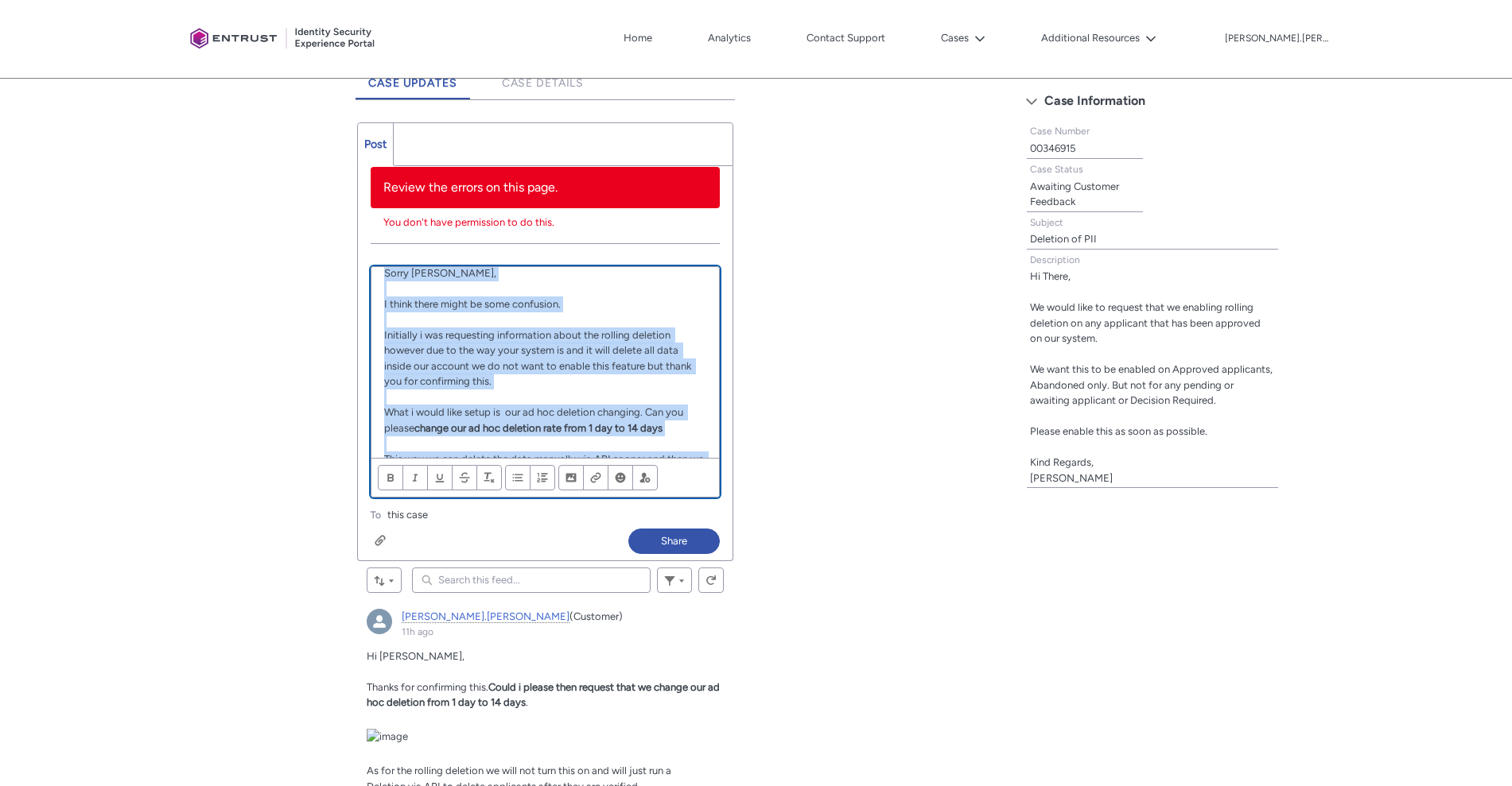
copy div "Sorry Himanshu, I think there might be some confusion. Initially i was requesti…"
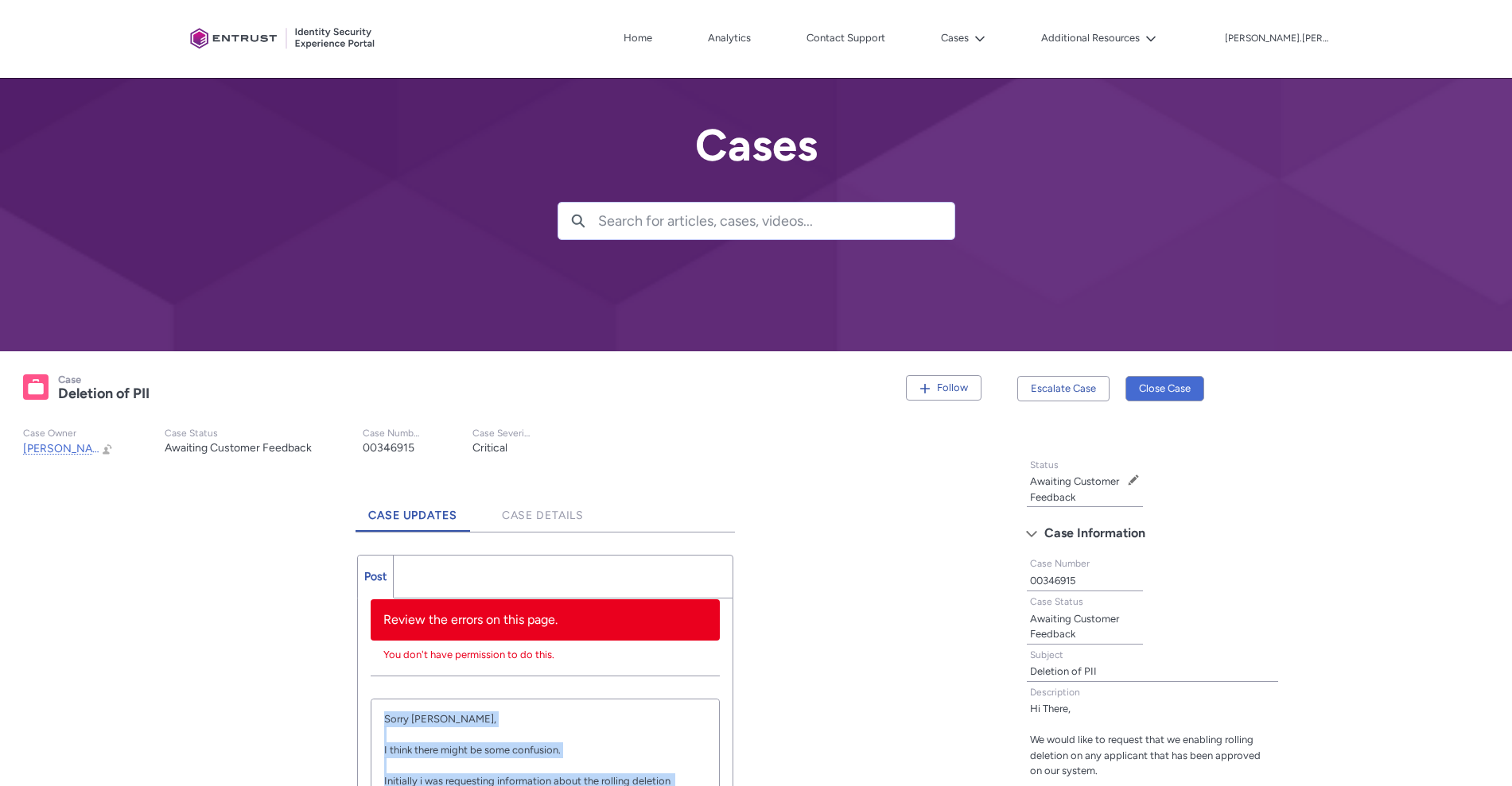
scroll to position [3, 0]
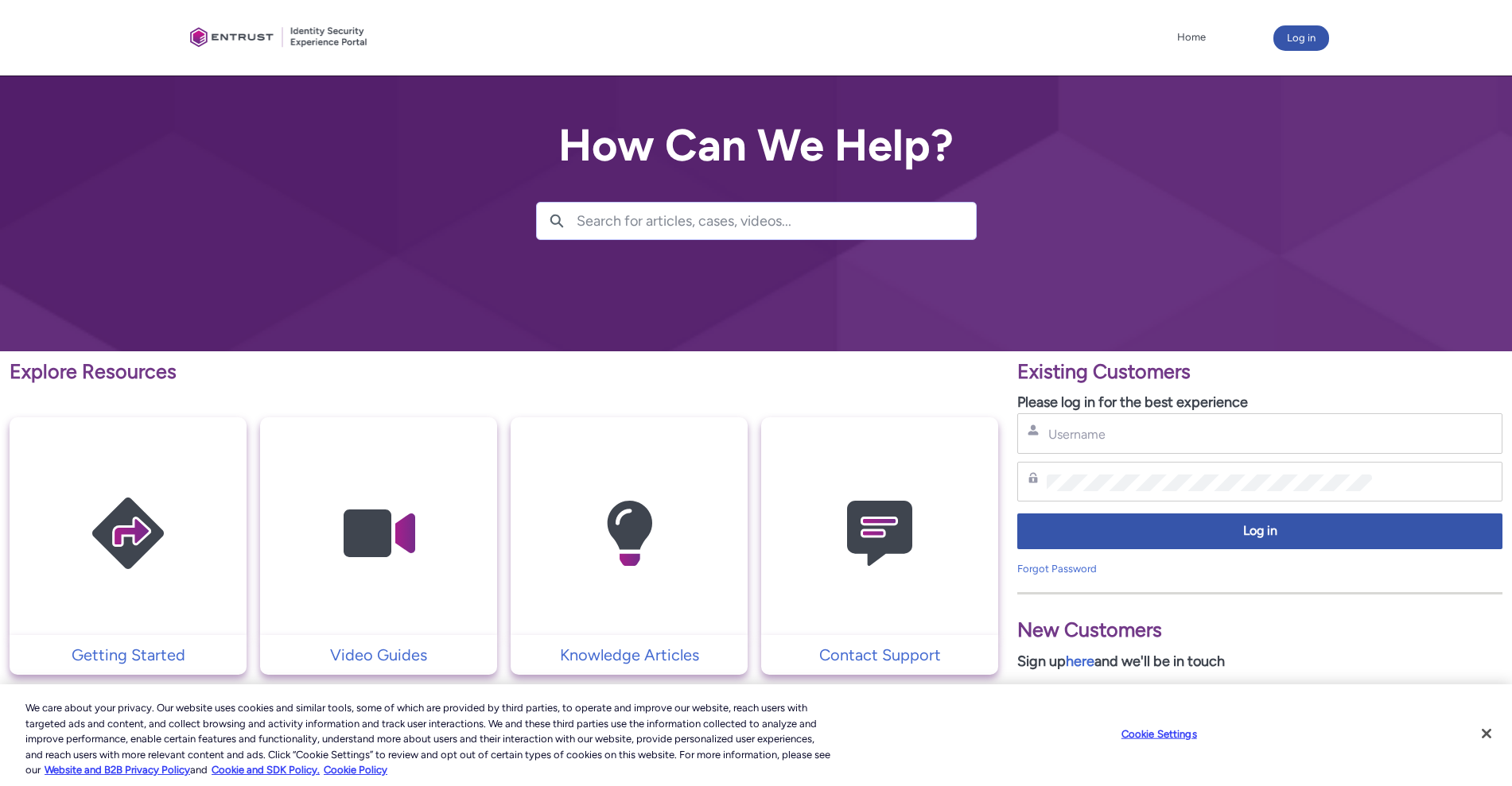
type input "[PERSON_NAME][EMAIL_ADDRESS][PERSON_NAME][DOMAIN_NAME]"
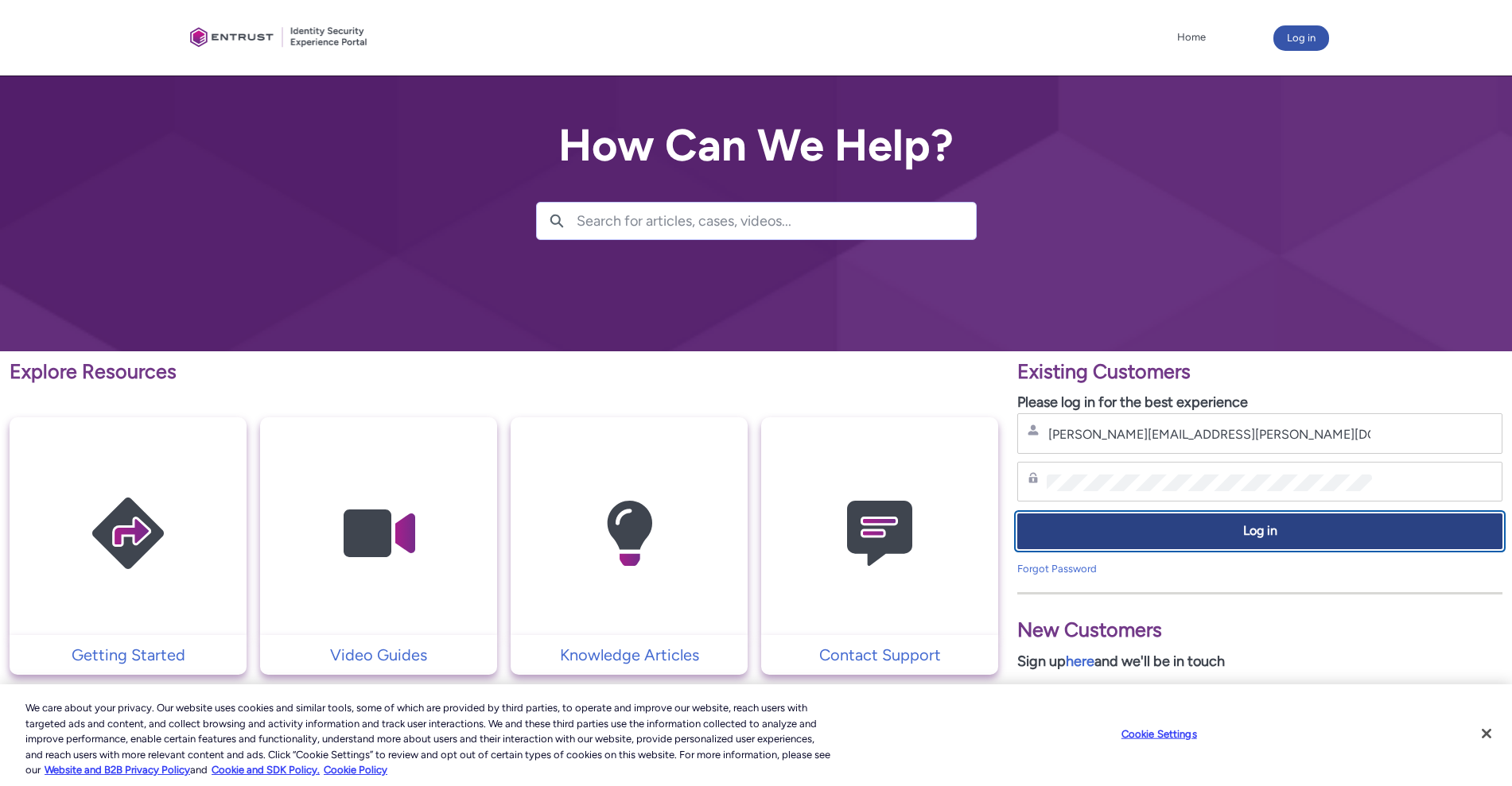
click at [1170, 523] on span "Log in" at bounding box center [1259, 532] width 464 height 19
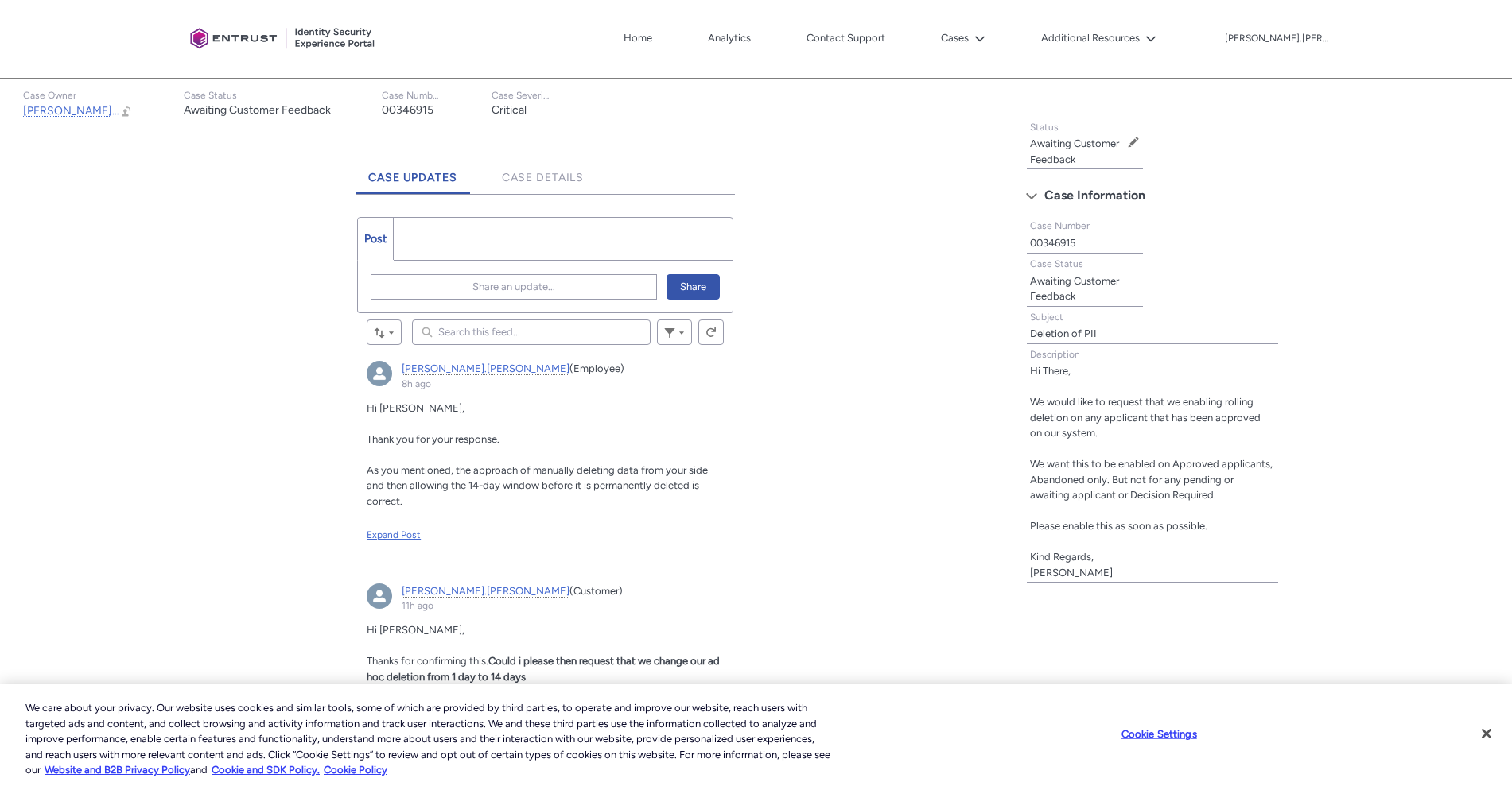
click at [424, 528] on div "Expand Post" at bounding box center [544, 535] width 357 height 14
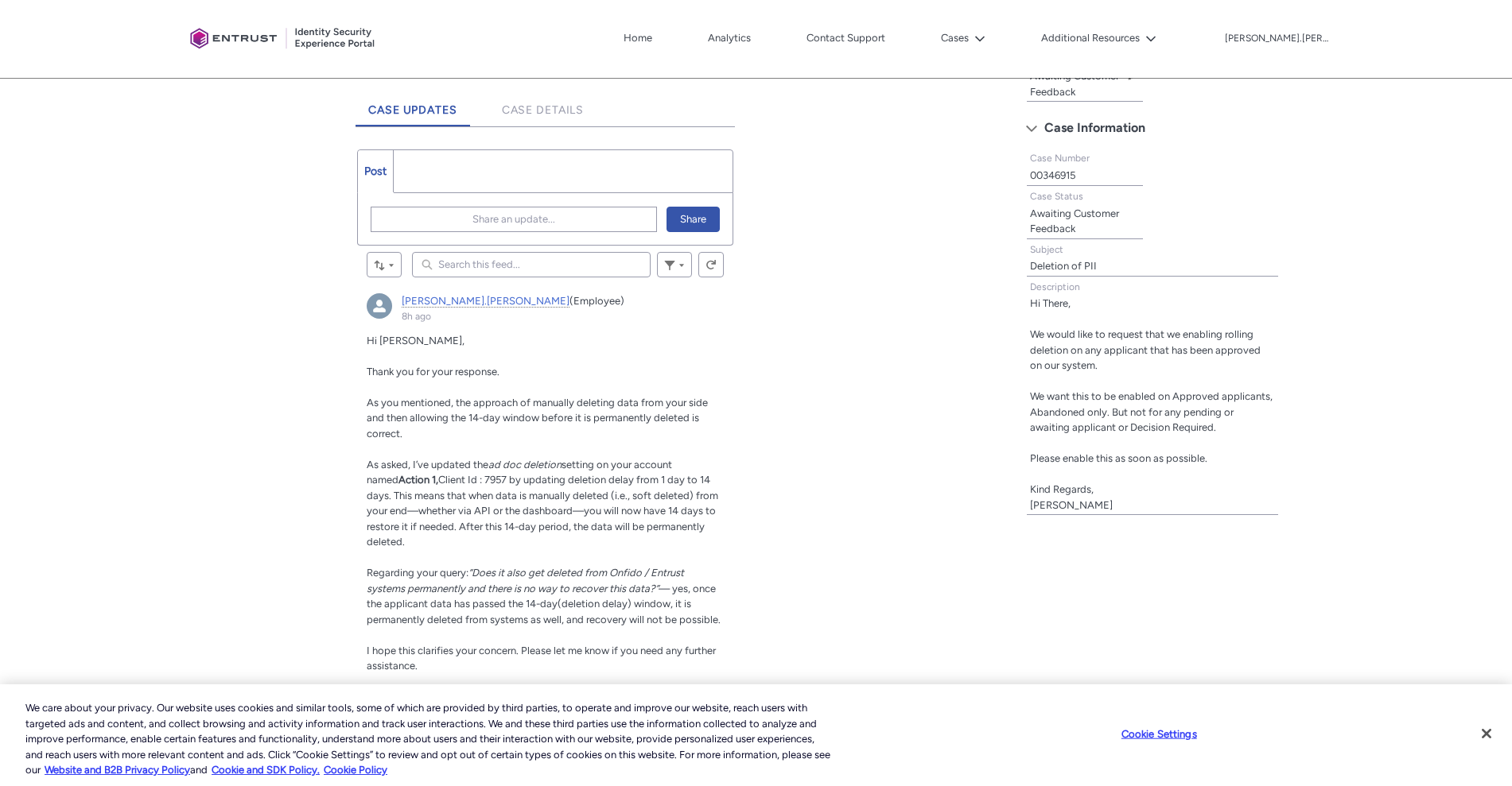
scroll to position [403, 0]
drag, startPoint x: 495, startPoint y: 469, endPoint x: 684, endPoint y: 484, distance: 189.6
click at [684, 484] on p "As asked, I’ve updated the ad doc deletion setting on your account named Action…" at bounding box center [544, 506] width 357 height 93
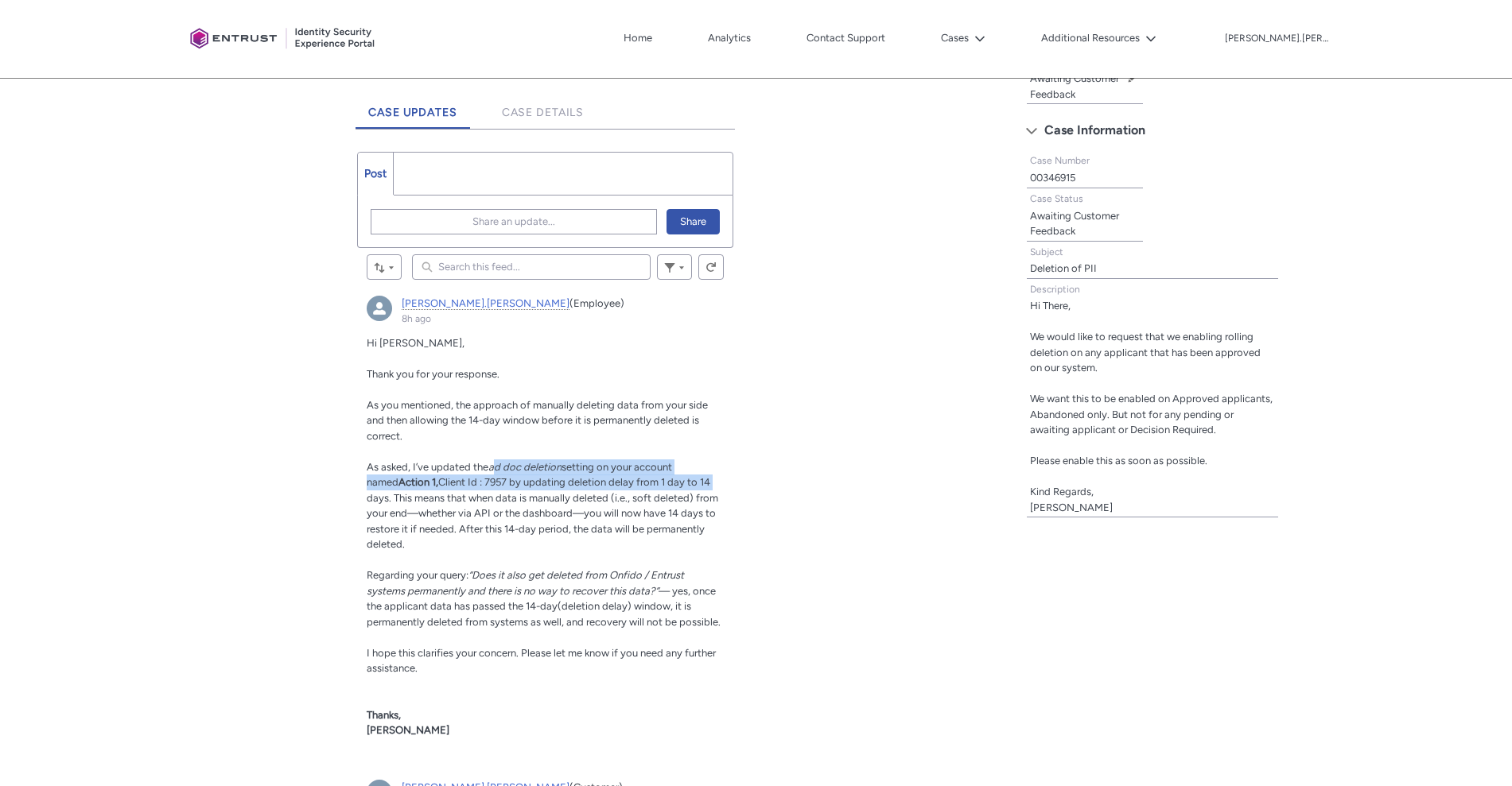
click at [684, 484] on span "Client Id : 7957 by updating deletion delay from 1 day to 14 days. This means t…" at bounding box center [541, 513] width 351 height 74
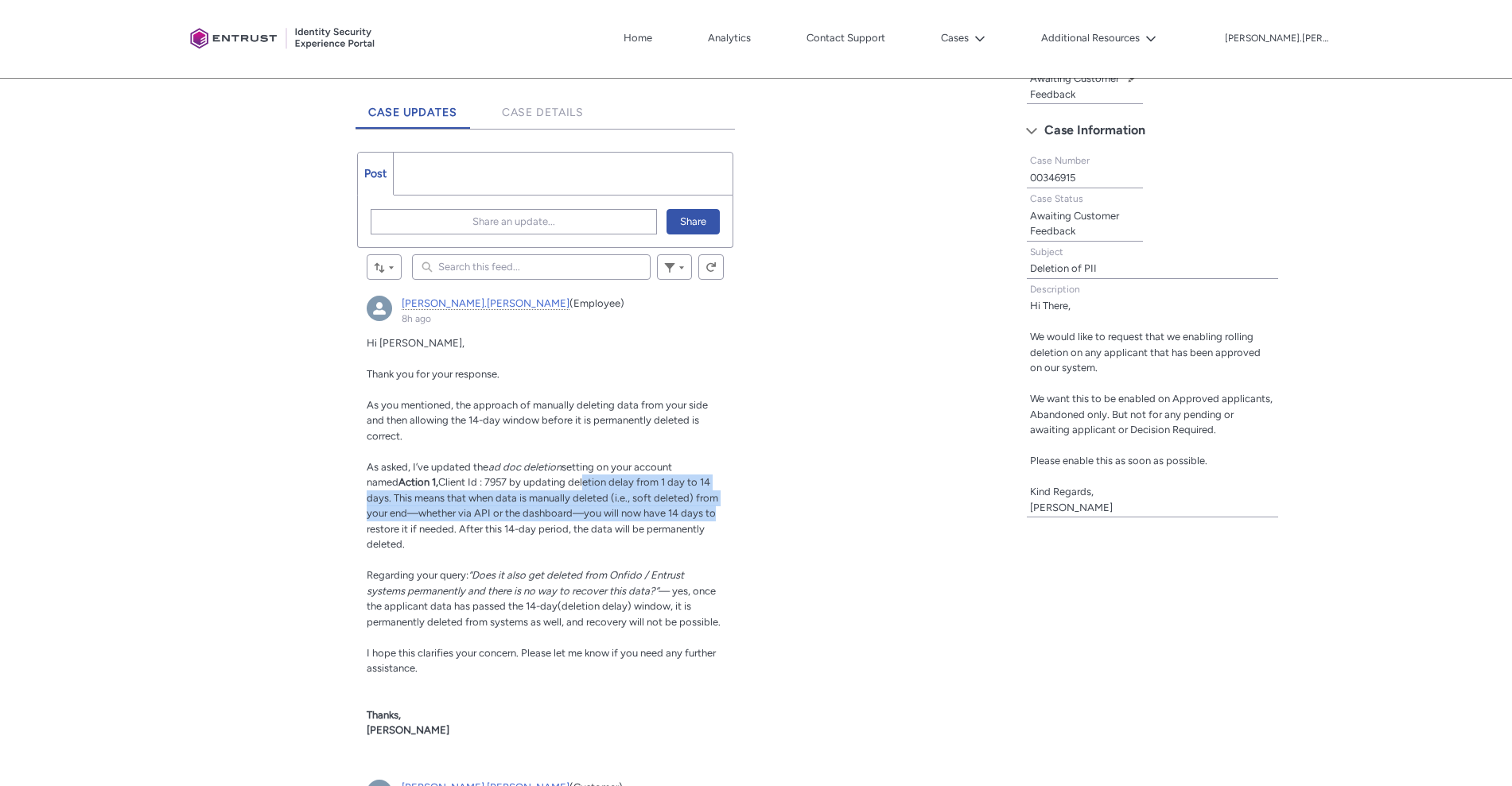
drag, startPoint x: 555, startPoint y: 475, endPoint x: 717, endPoint y: 528, distance: 170.4
click at [717, 528] on p "As asked, I’ve updated the ad doc deletion setting on your account named Action…" at bounding box center [544, 506] width 357 height 93
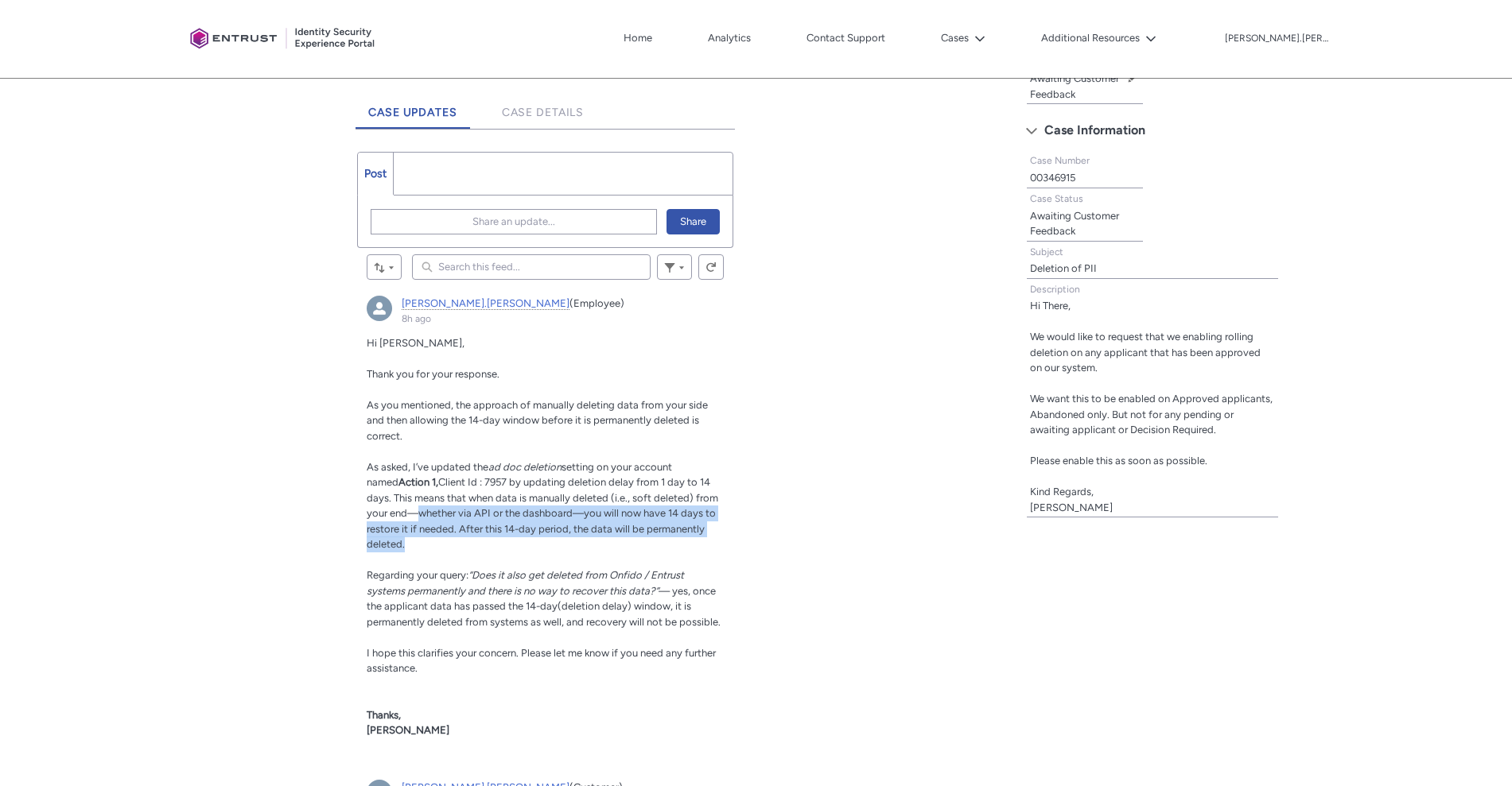
drag, startPoint x: 390, startPoint y: 516, endPoint x: 671, endPoint y: 547, distance: 282.7
click at [671, 547] on p "As asked, I’ve updated the ad doc deletion setting on your account named Action…" at bounding box center [544, 506] width 357 height 93
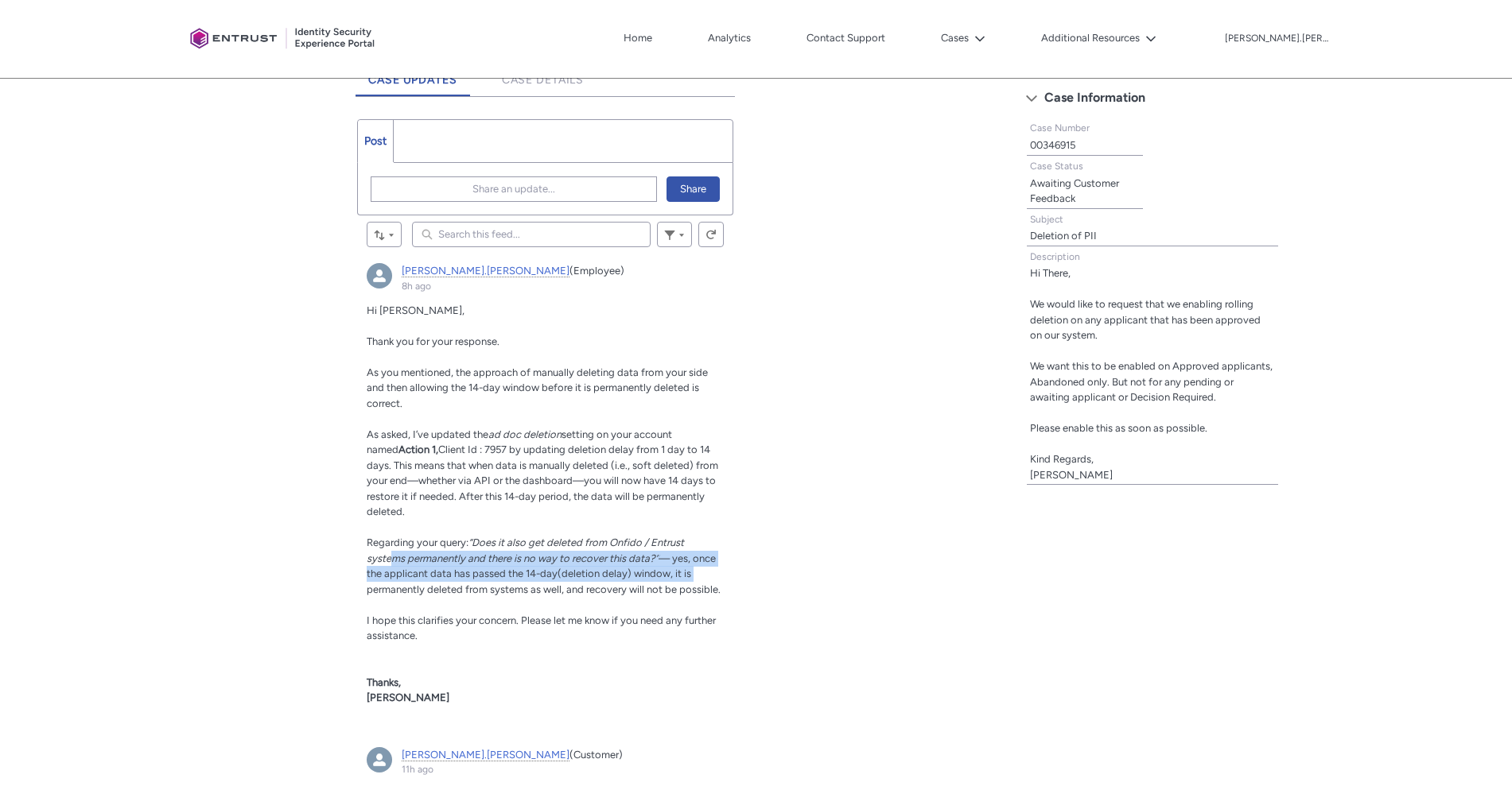
drag, startPoint x: 394, startPoint y: 559, endPoint x: 759, endPoint y: 578, distance: 365.5
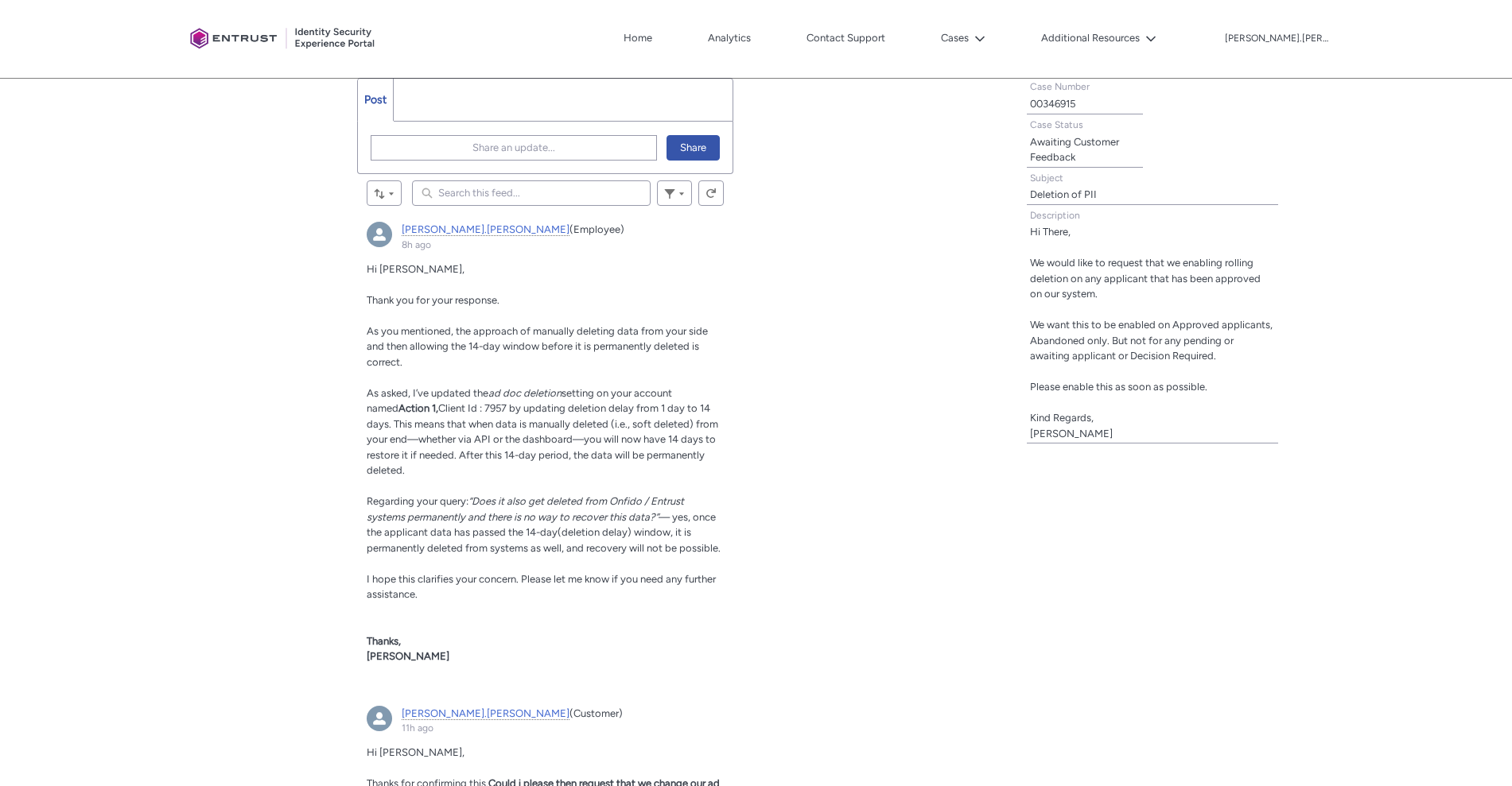
click at [729, 545] on article "himanshu.rawat (Employee) 8h ago Actions for this Feed Item Hi Carl, Thank you …" at bounding box center [545, 450] width 376 height 475
drag, startPoint x: 730, startPoint y: 551, endPoint x: 367, endPoint y: 493, distance: 367.6
click at [367, 493] on article "himanshu.rawat (Employee) 8h ago Actions for this Feed Item Hi Carl, Thank you …" at bounding box center [545, 450] width 376 height 475
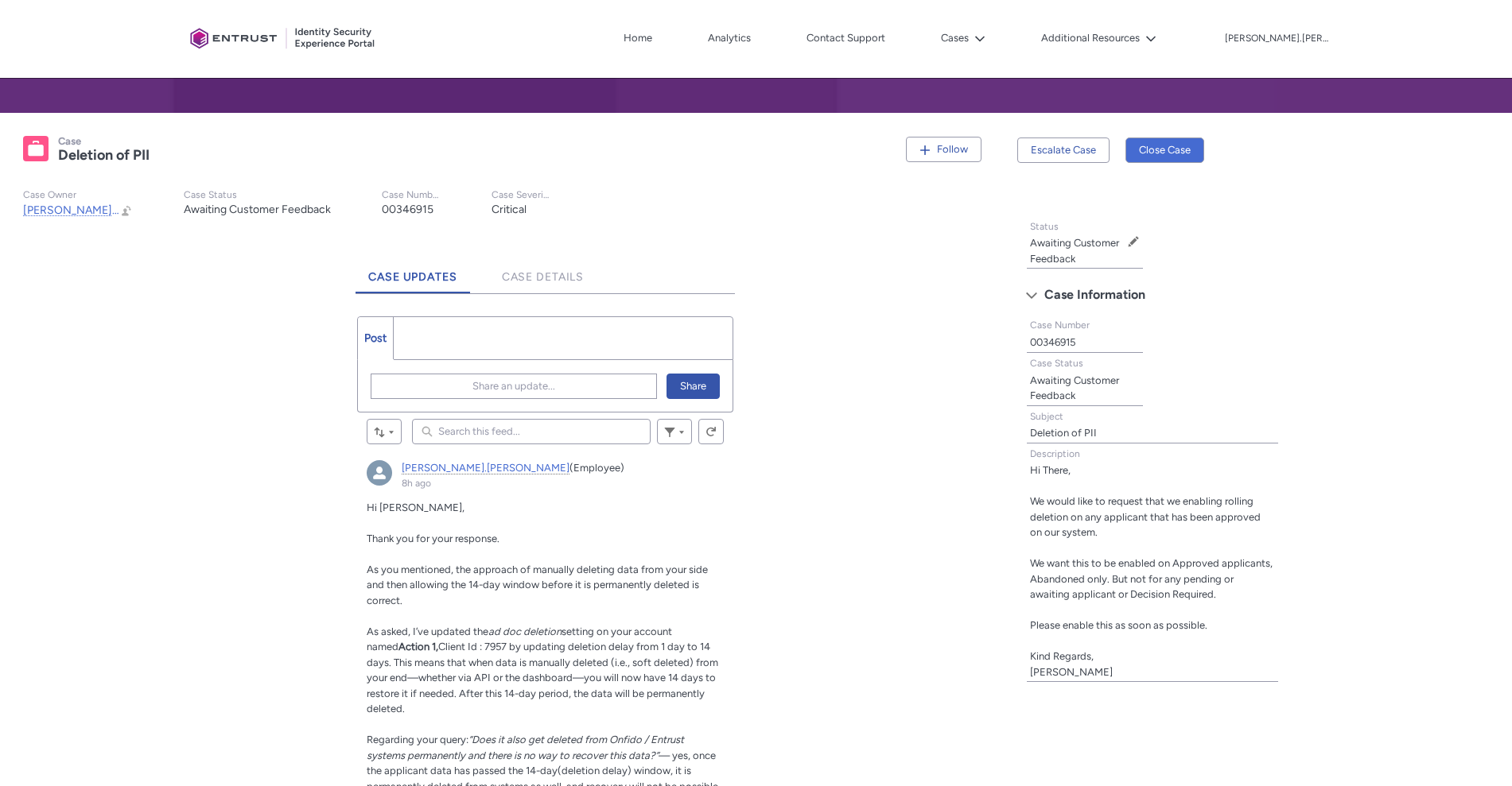
scroll to position [195, 0]
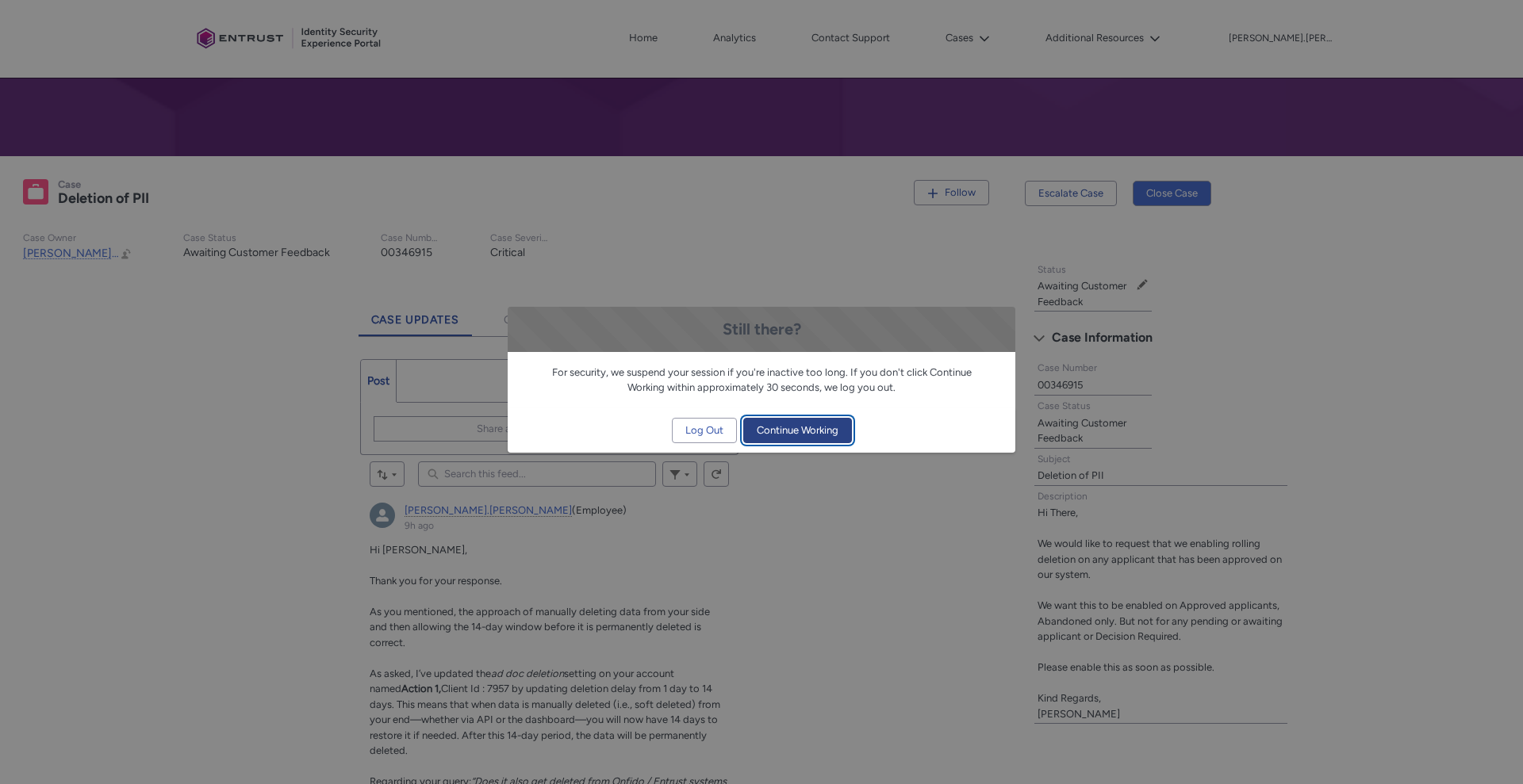
click at [790, 421] on span "Continue Working" at bounding box center [797, 431] width 81 height 24
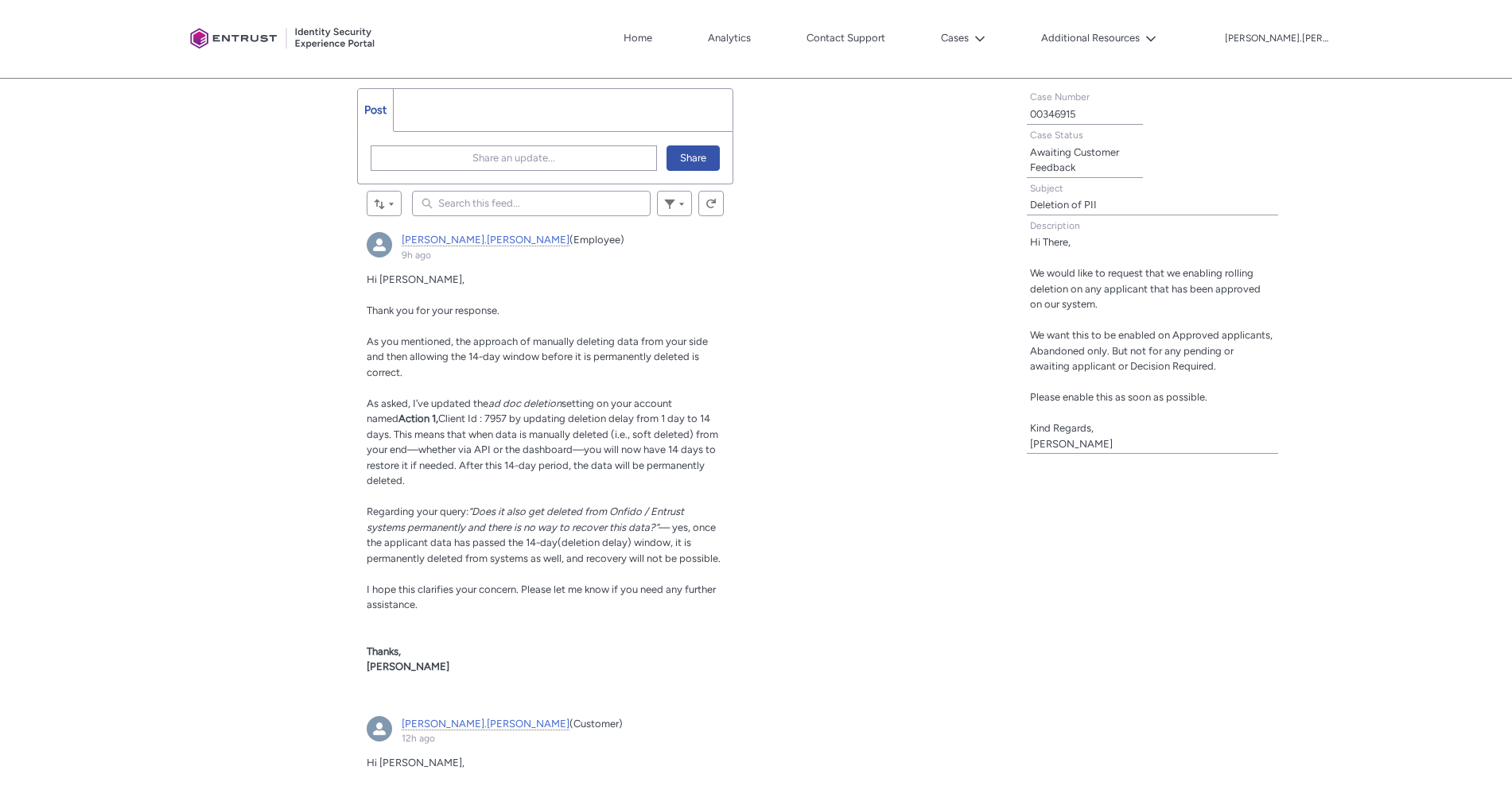
scroll to position [477, 0]
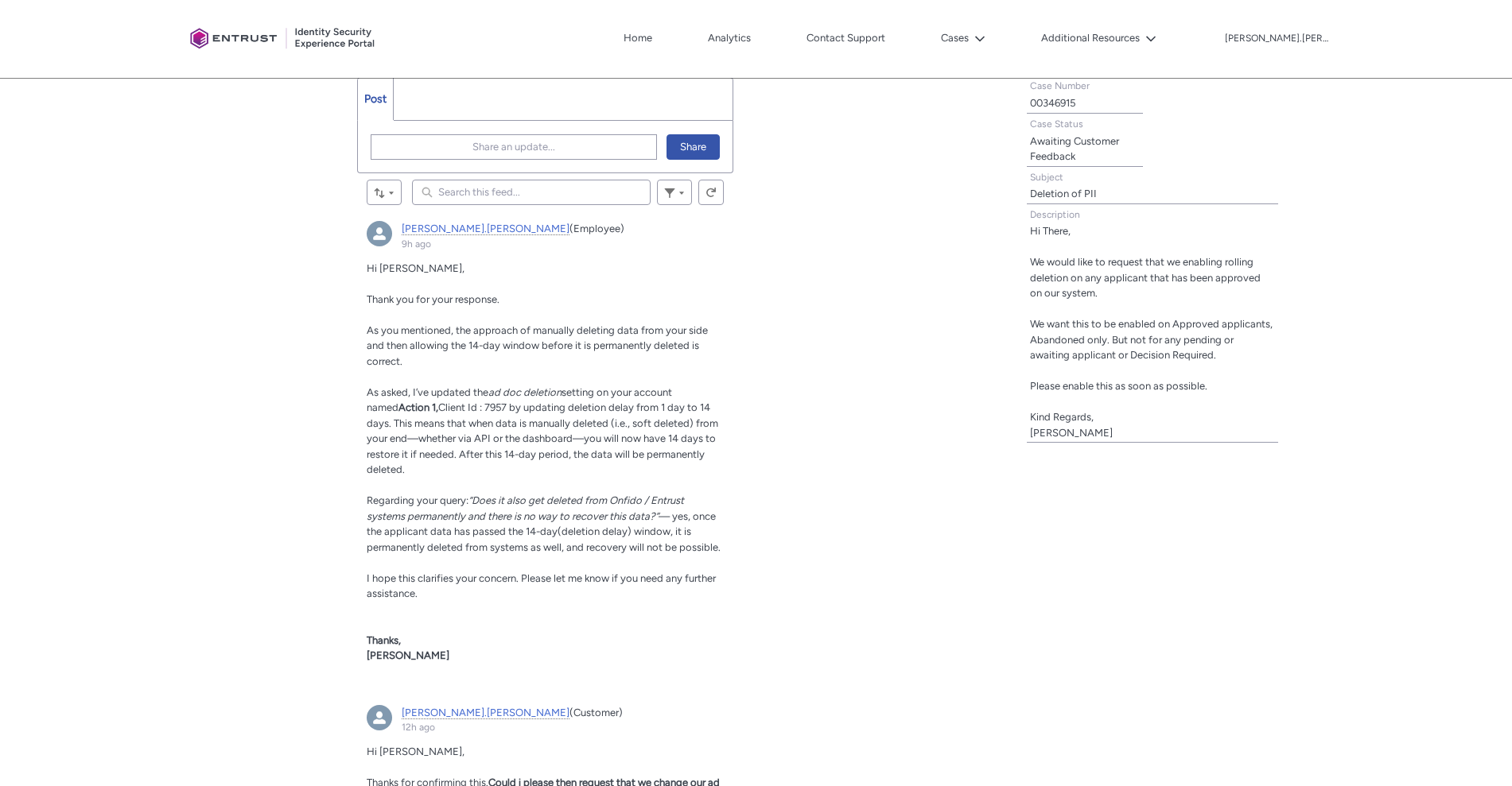
drag, startPoint x: 696, startPoint y: 513, endPoint x: 718, endPoint y: 555, distance: 47.4
click at [718, 555] on div "Hi Carl, Thank you for your response. As you mentioned, the approach of manuall…" at bounding box center [544, 462] width 357 height 403
copy span "once the applicant data has passed the 14-day(deletion delay) window, it is per…"
